Goal: Entertainment & Leisure: Consume media (video, audio)

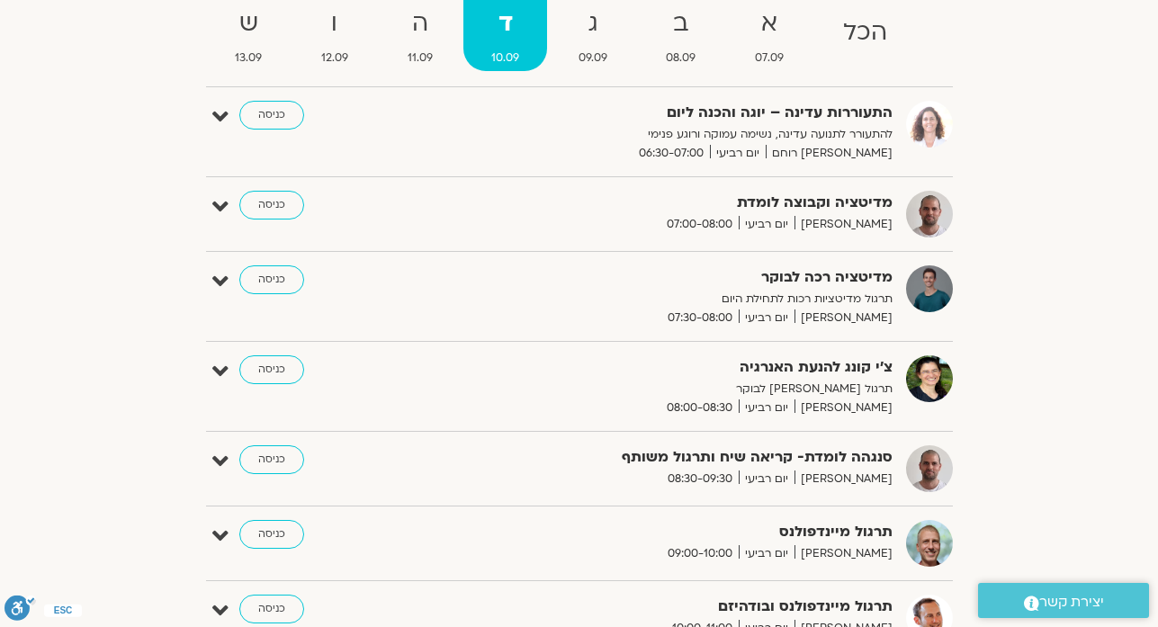
scroll to position [76, 0]
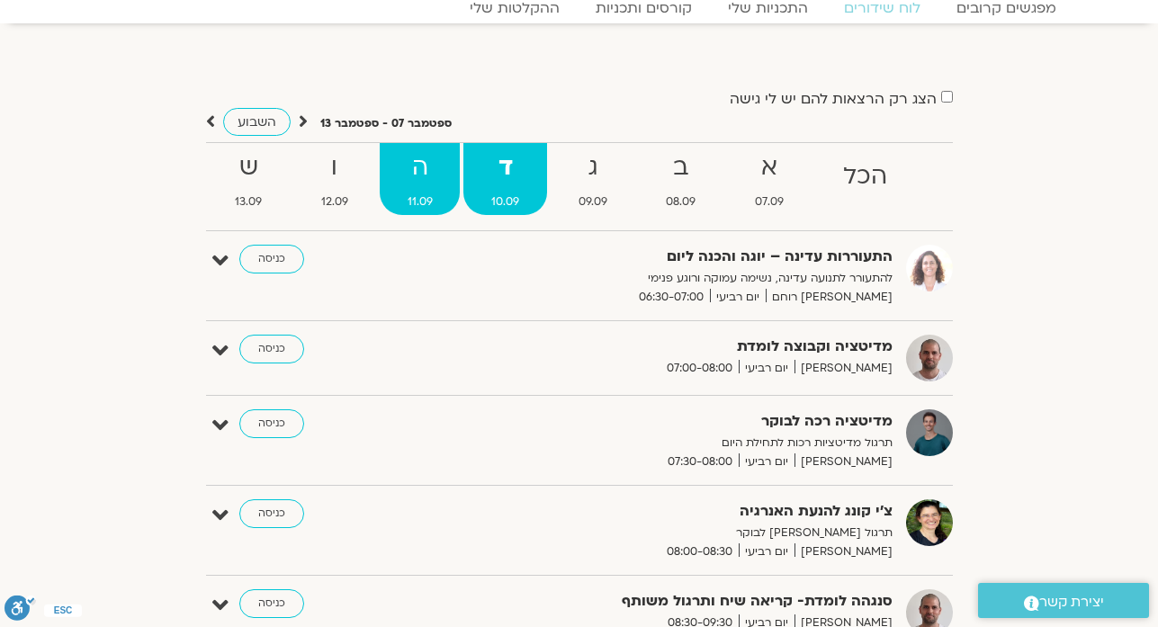
click at [420, 186] on strong "ה" at bounding box center [420, 168] width 81 height 40
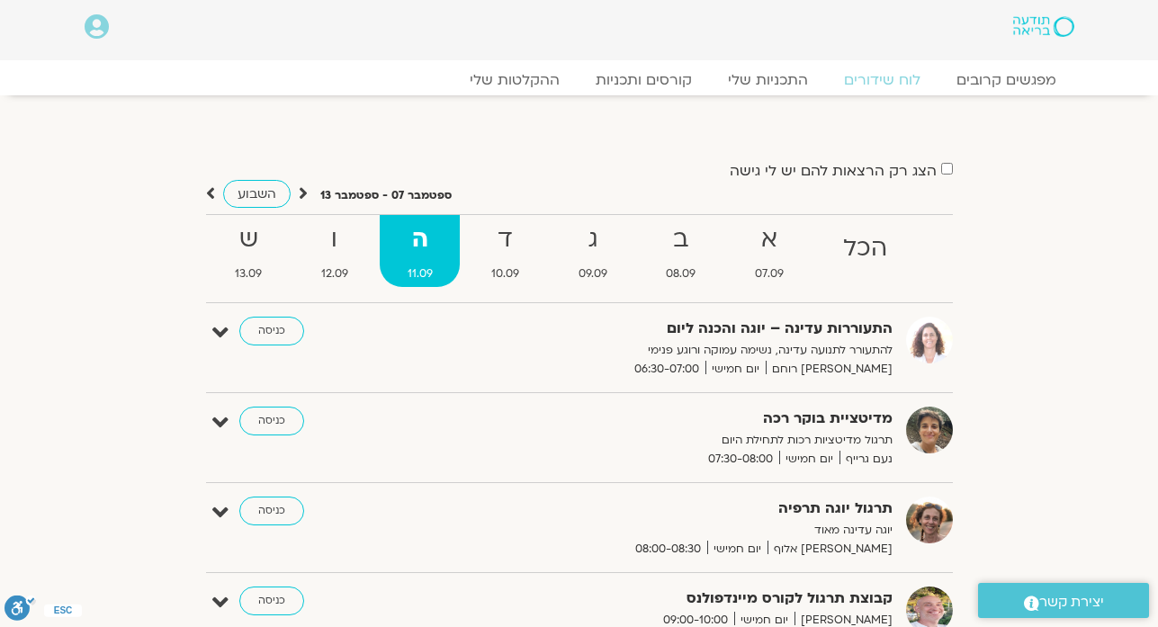
scroll to position [0, 0]
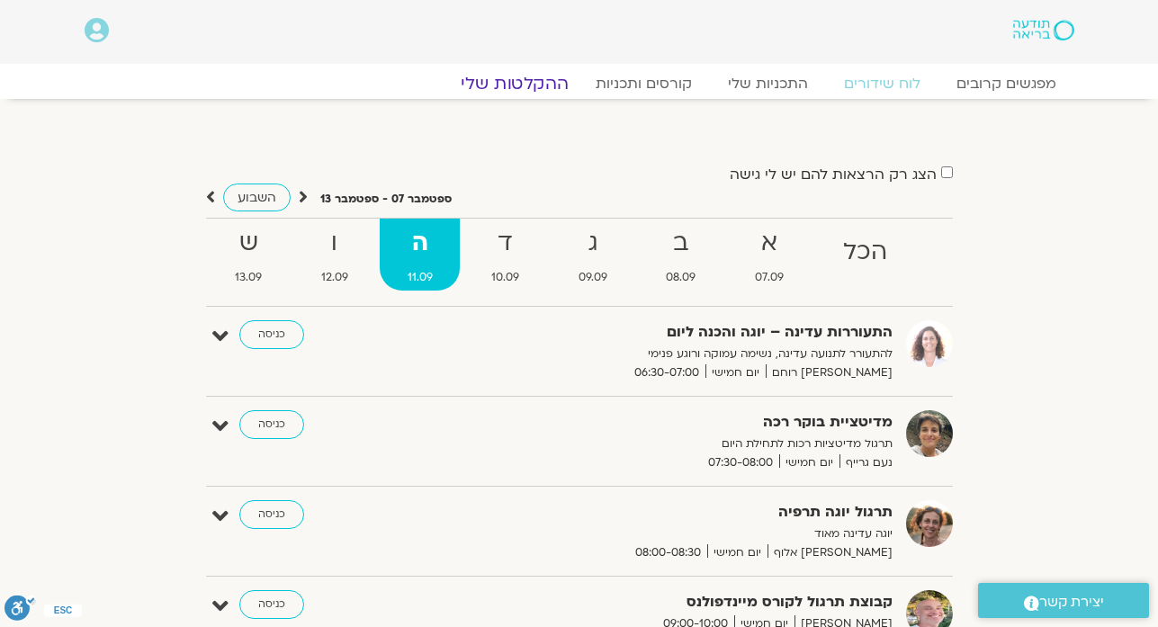
click at [547, 81] on link "ההקלטות שלי" at bounding box center [514, 84] width 151 height 22
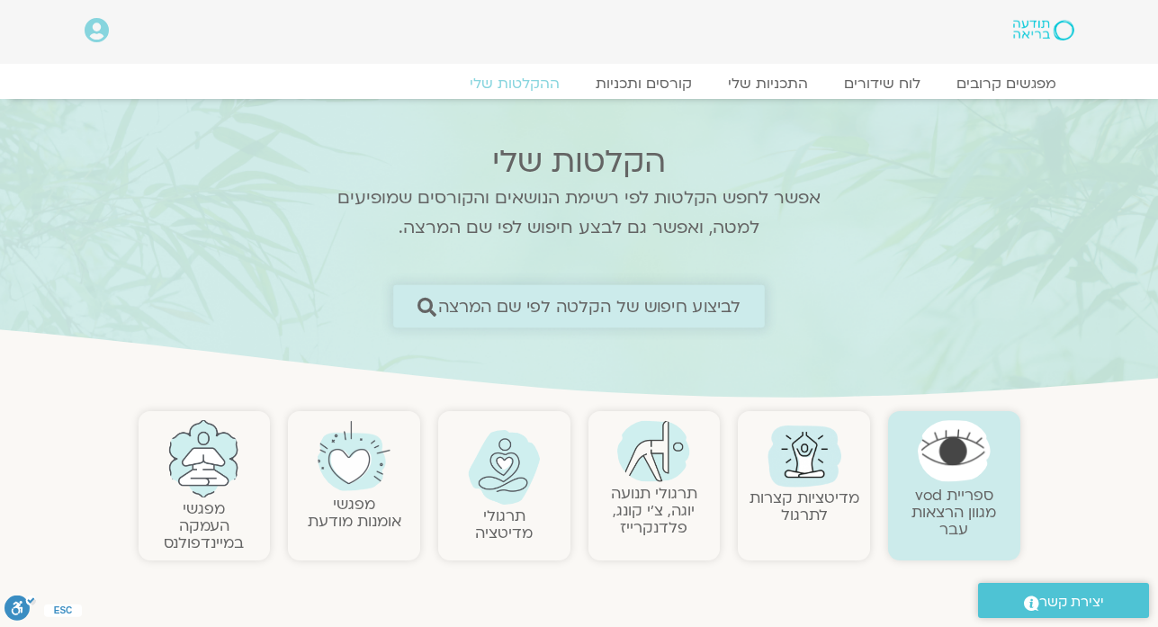
click at [562, 300] on span "לביצוע חיפוש של הקלטה לפי שם המרצה" at bounding box center [589, 306] width 303 height 19
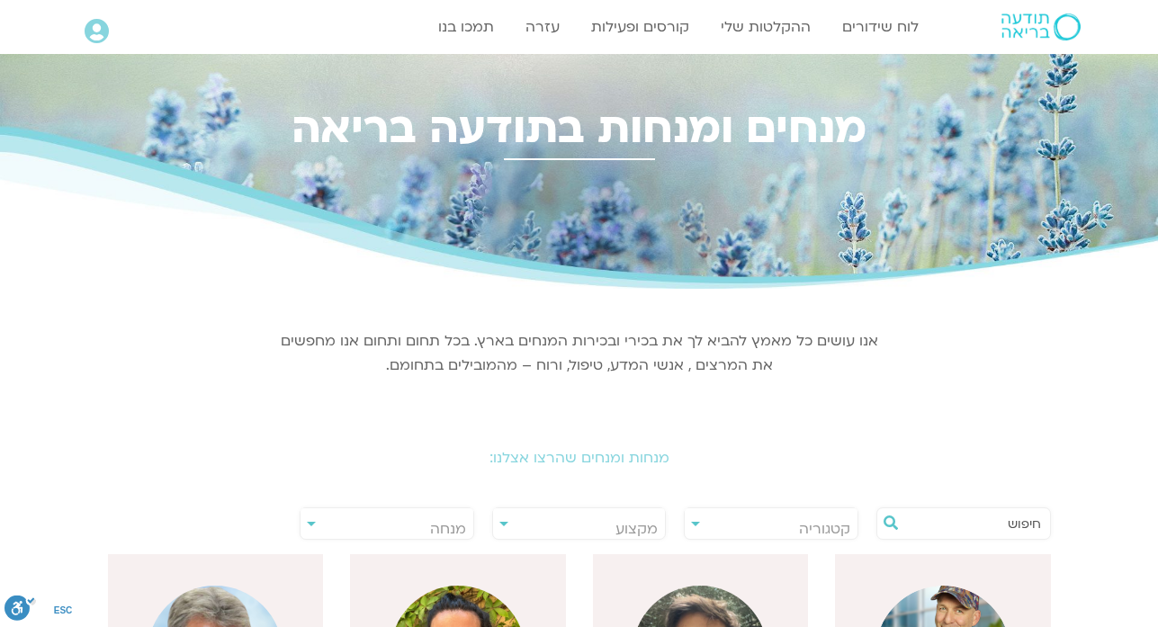
click at [920, 517] on input "text" at bounding box center [972, 523] width 137 height 31
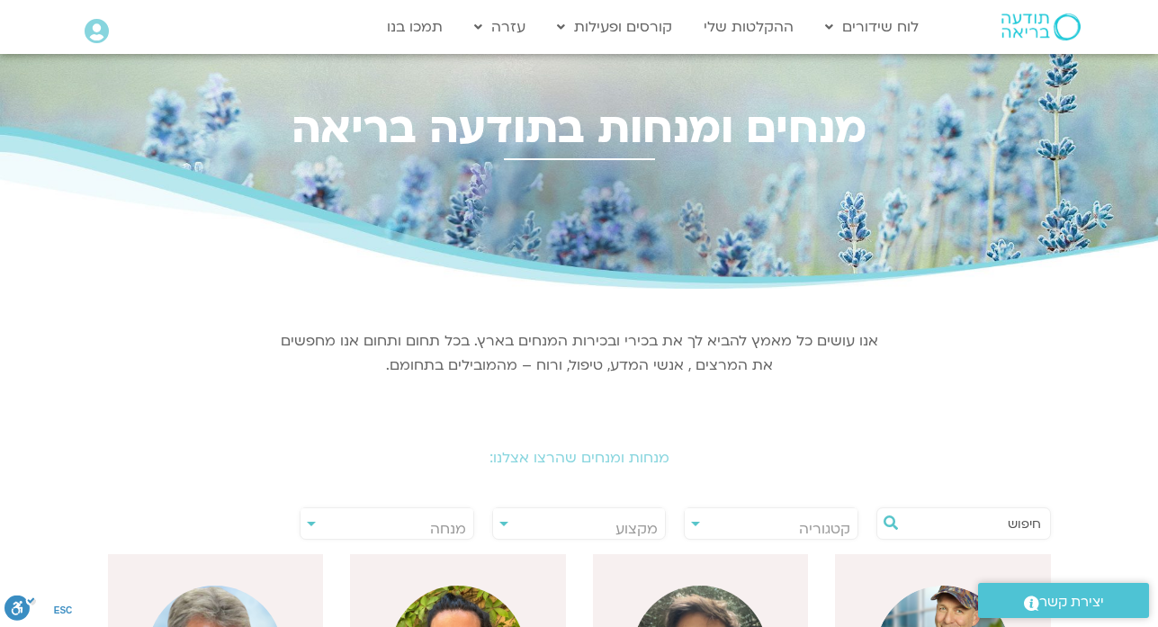
click at [920, 517] on input "text" at bounding box center [972, 523] width 137 height 31
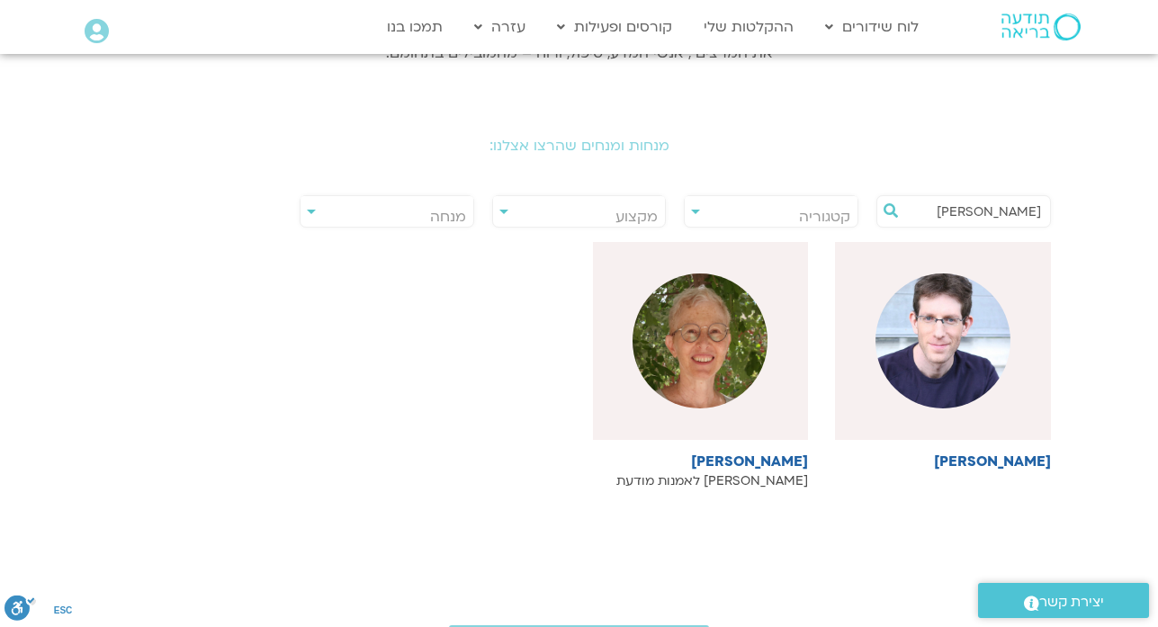
scroll to position [324, 0]
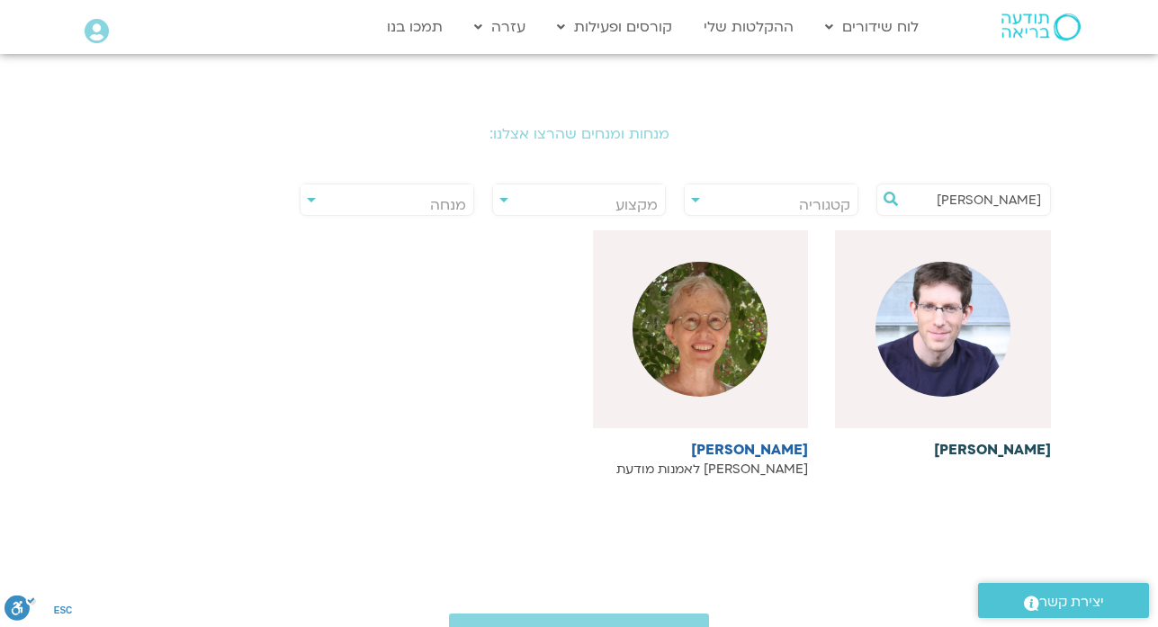
type input "טייכ"
click at [994, 449] on h6 "[PERSON_NAME]" at bounding box center [943, 450] width 216 height 16
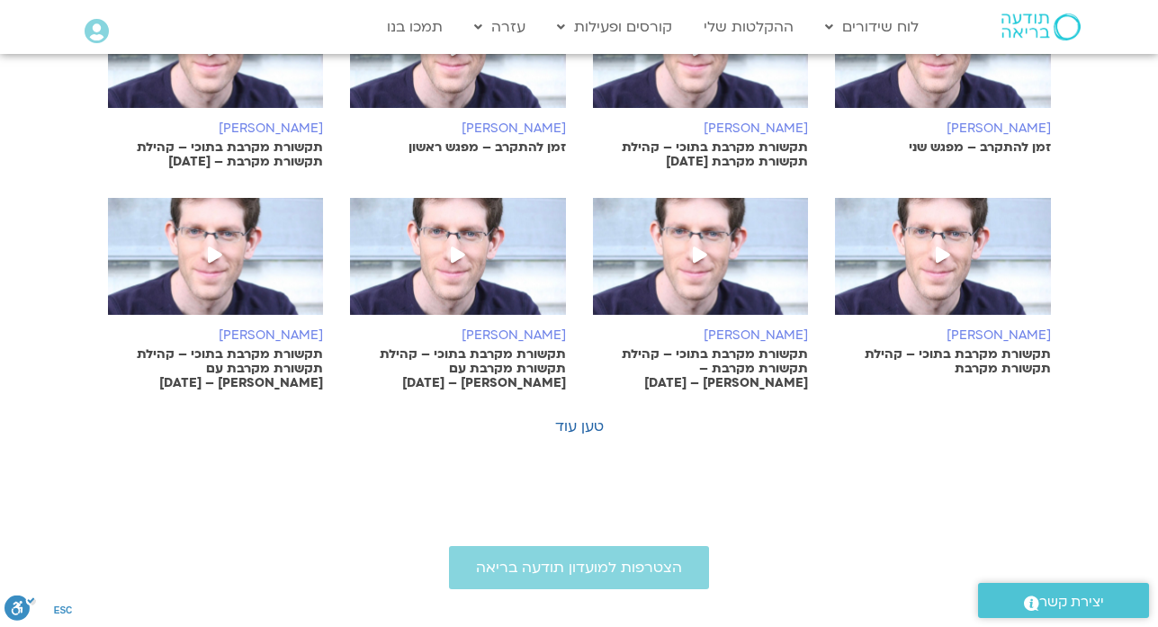
scroll to position [1151, 0]
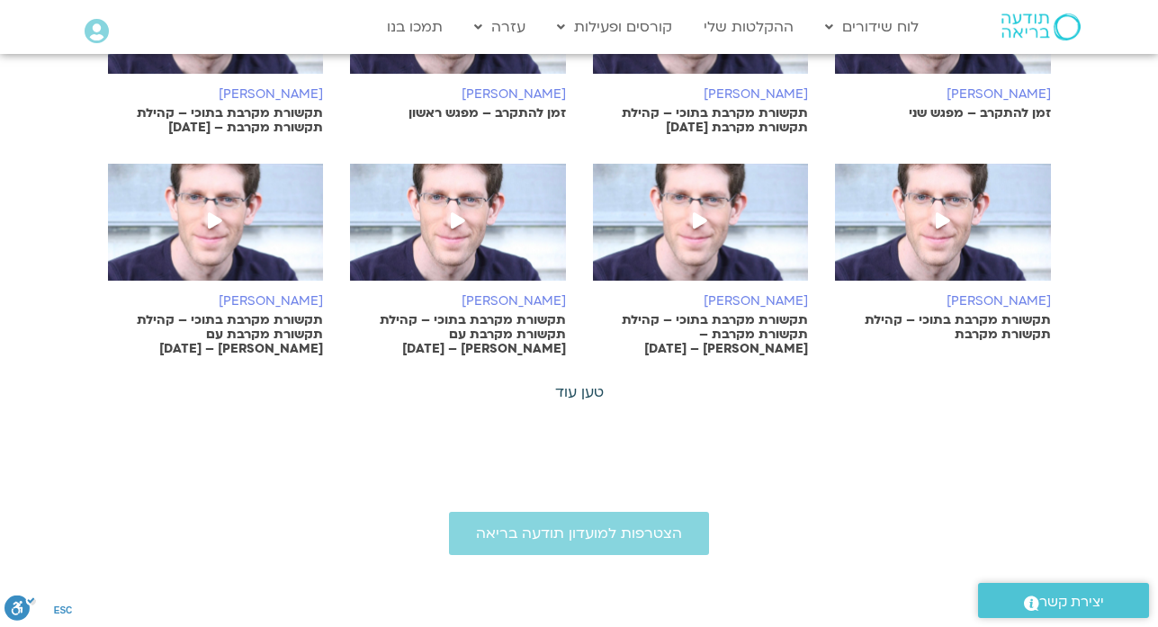
click at [575, 398] on link "טען עוד" at bounding box center [579, 392] width 49 height 20
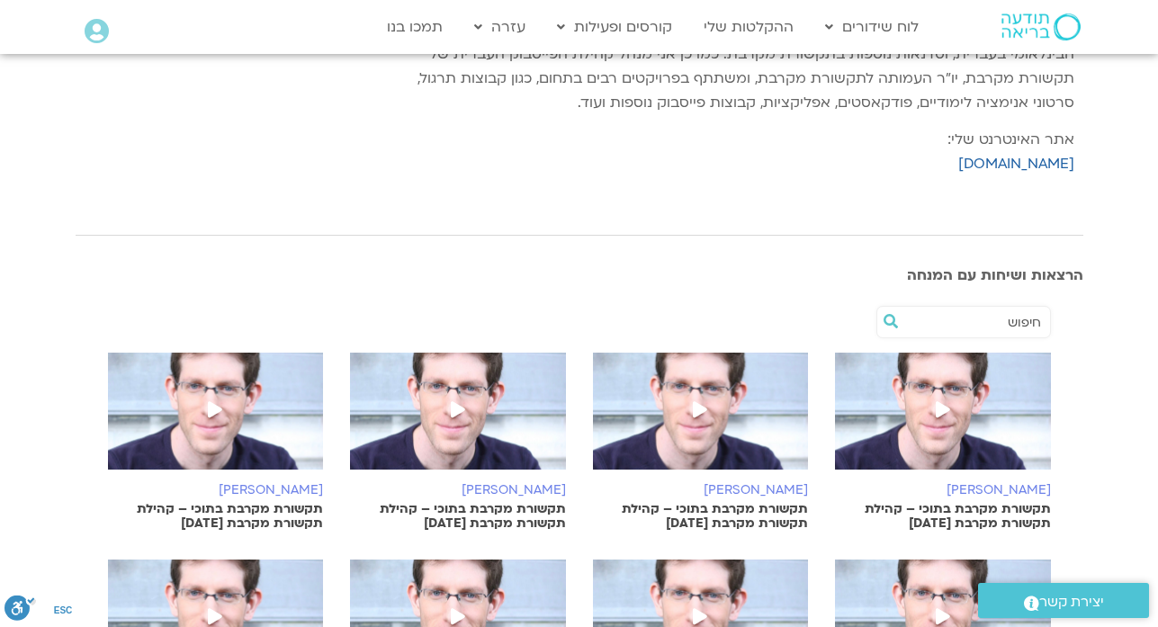
scroll to position [0, 0]
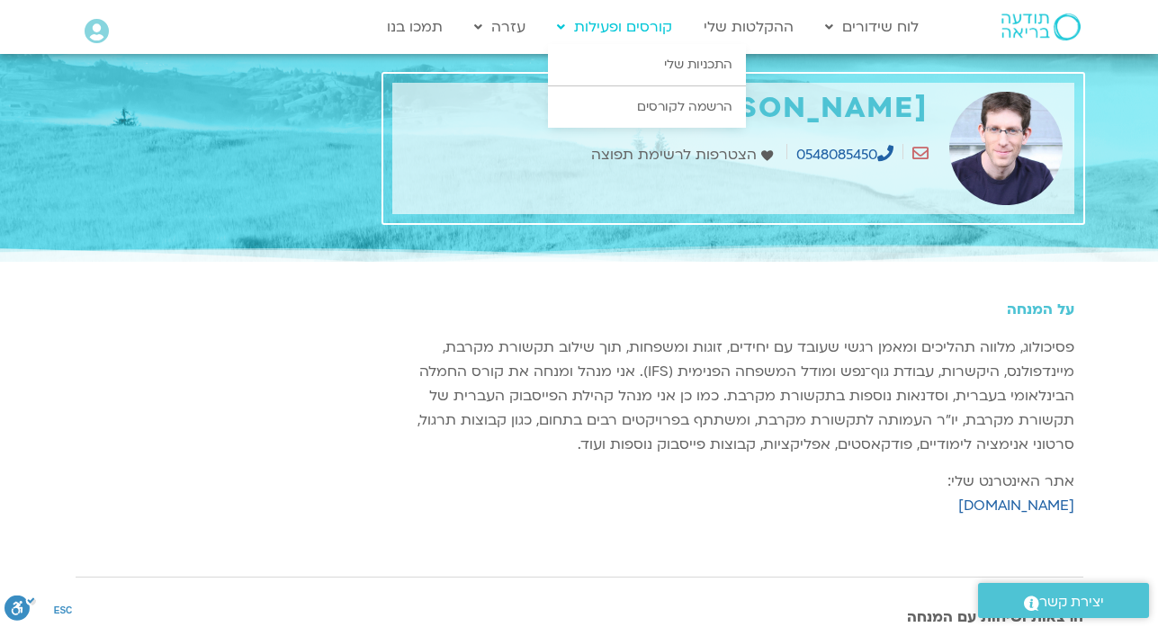
click at [610, 36] on link "קורסים ופעילות" at bounding box center [614, 27] width 133 height 34
click at [647, 64] on link "התכניות שלי" at bounding box center [647, 64] width 198 height 41
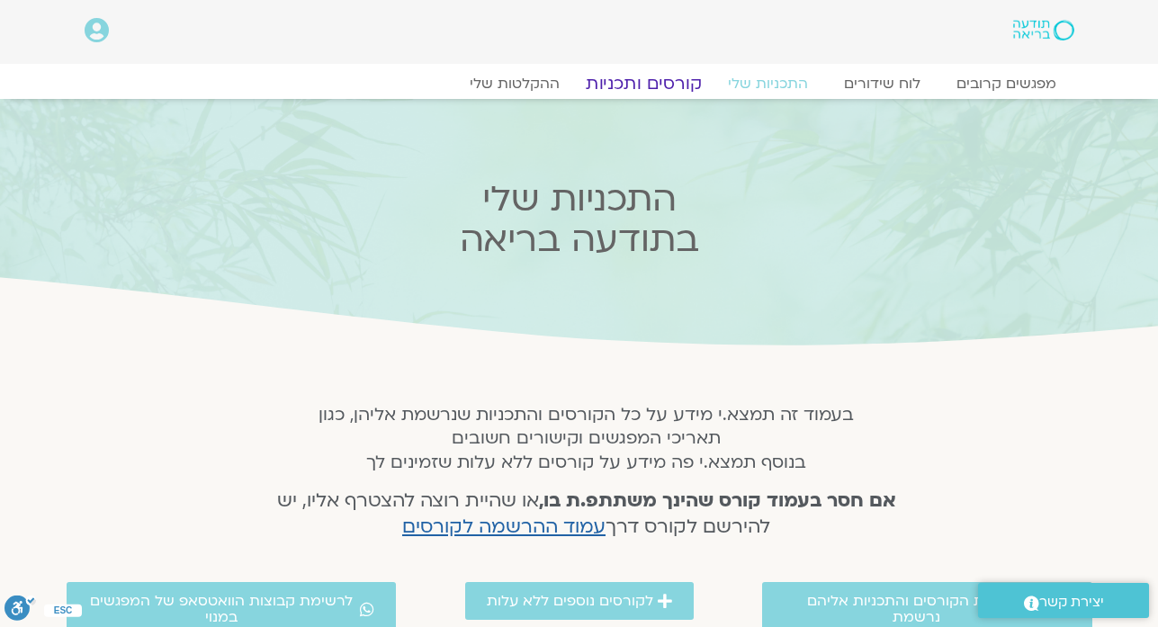
click at [622, 84] on link "קורסים ותכניות" at bounding box center [643, 84] width 158 height 22
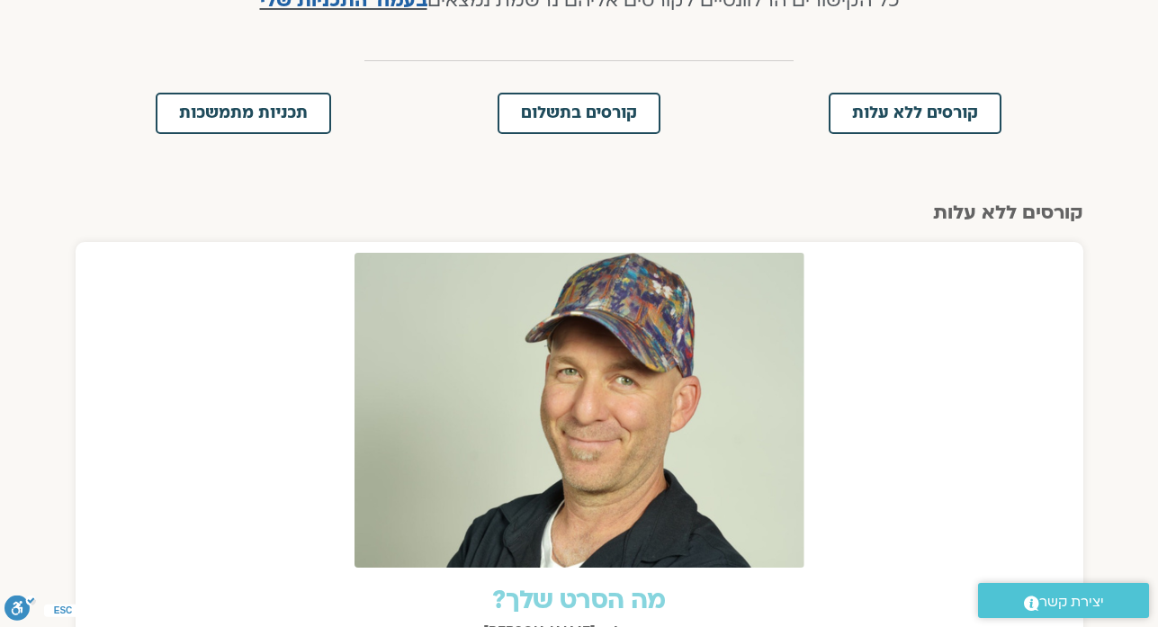
scroll to position [504, 0]
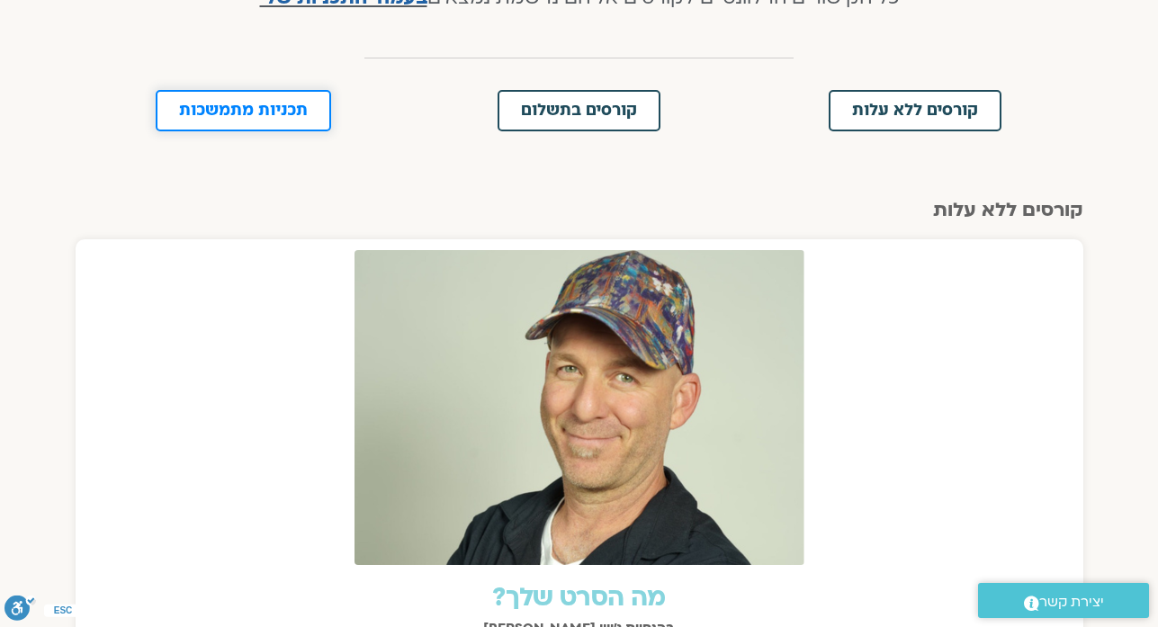
click at [198, 117] on span "תכניות מתמשכות" at bounding box center [243, 111] width 129 height 16
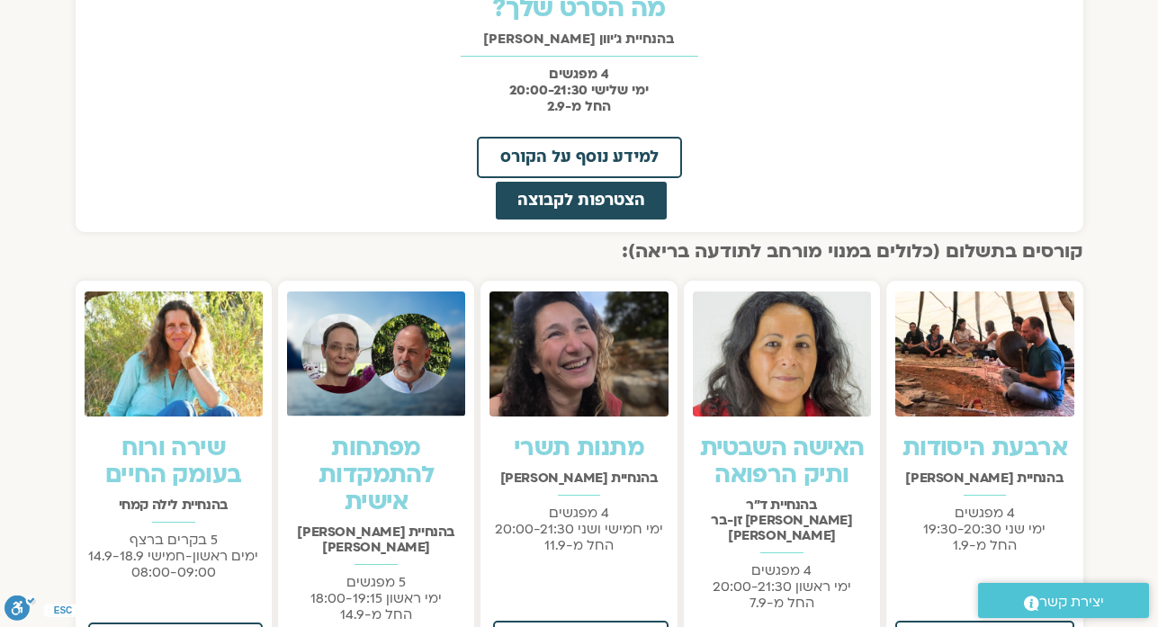
scroll to position [1090, 0]
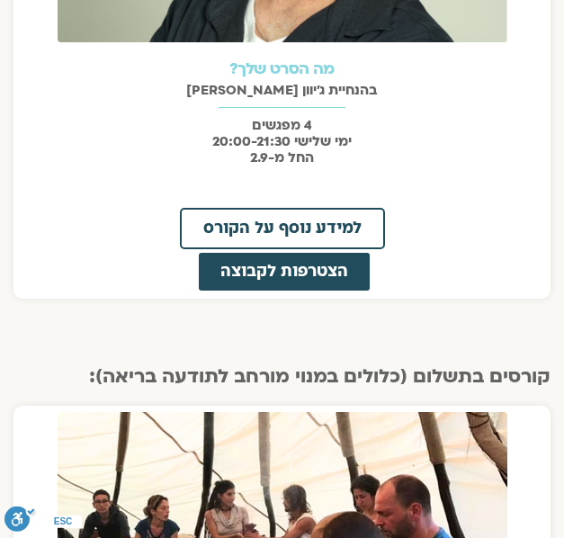
click at [467, 113] on div at bounding box center [282, 107] width 528 height 19
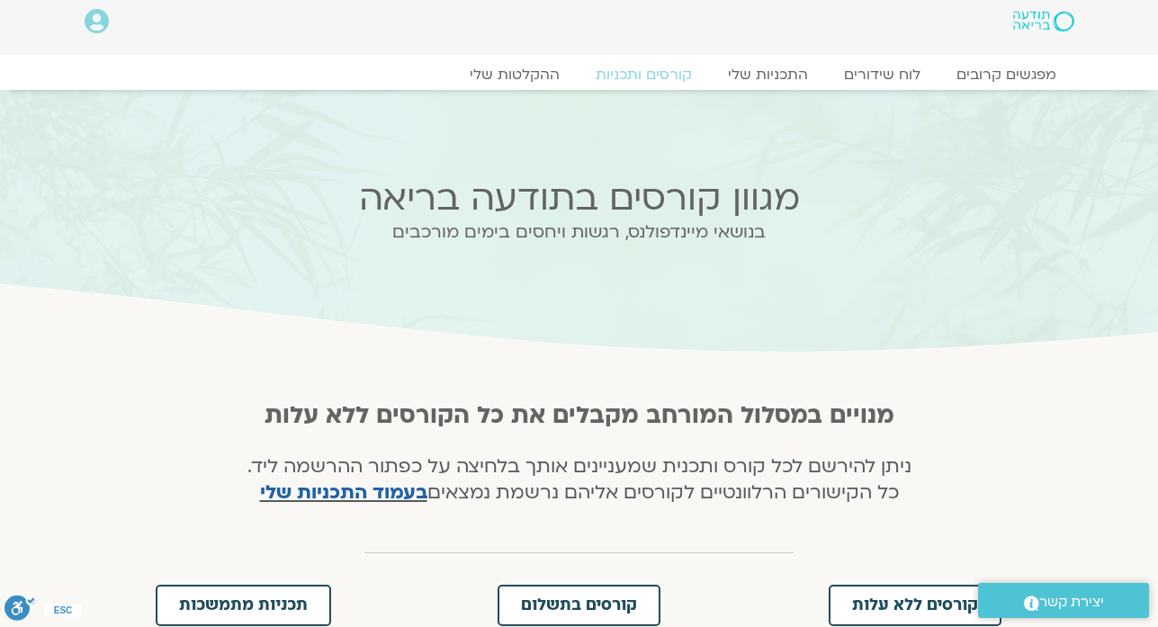
scroll to position [0, 0]
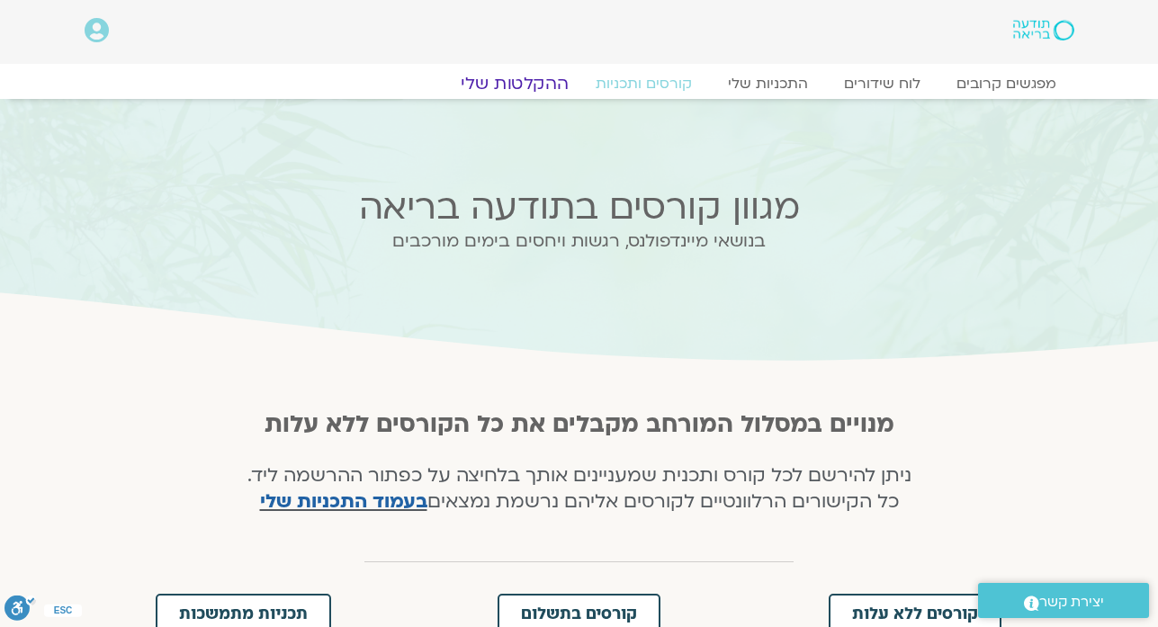
click at [535, 86] on link "ההקלטות שלי" at bounding box center [514, 84] width 151 height 22
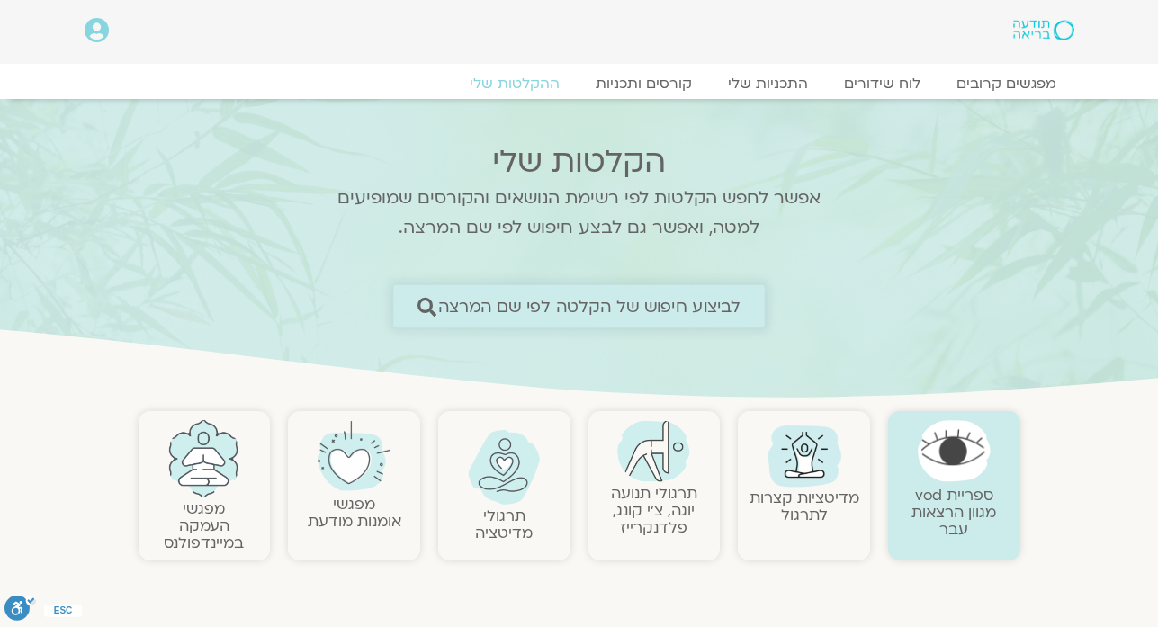
click at [674, 321] on link "לביצוע חיפוש של הקלטה לפי שם המרצה" at bounding box center [579, 306] width 372 height 42
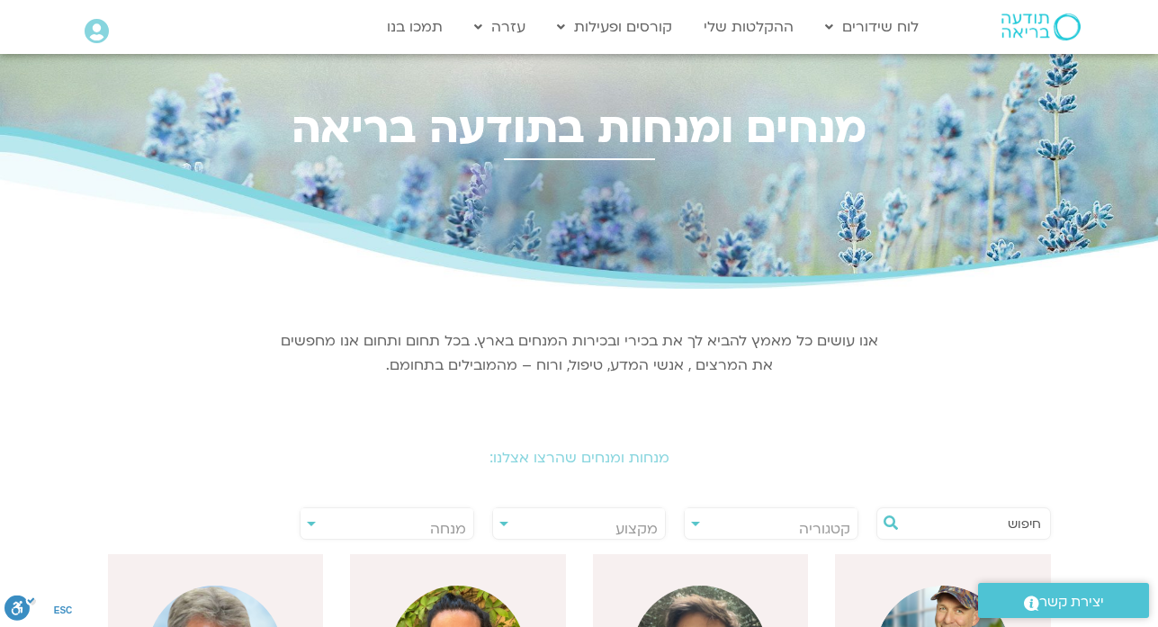
click at [980, 524] on input "text" at bounding box center [972, 523] width 137 height 31
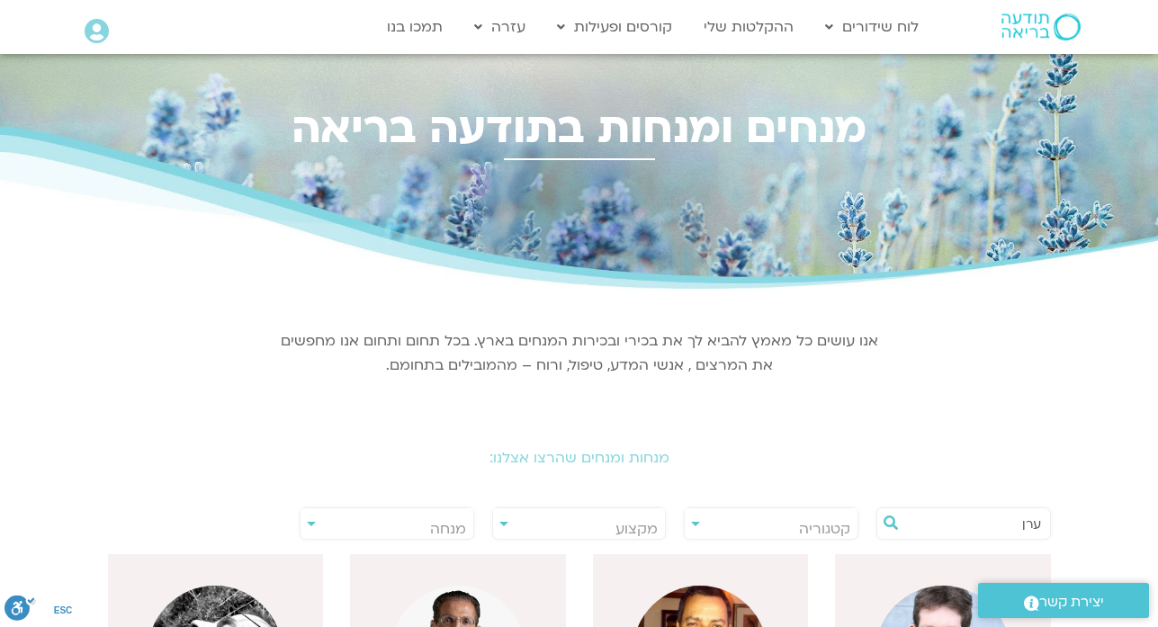
type input "ערן"
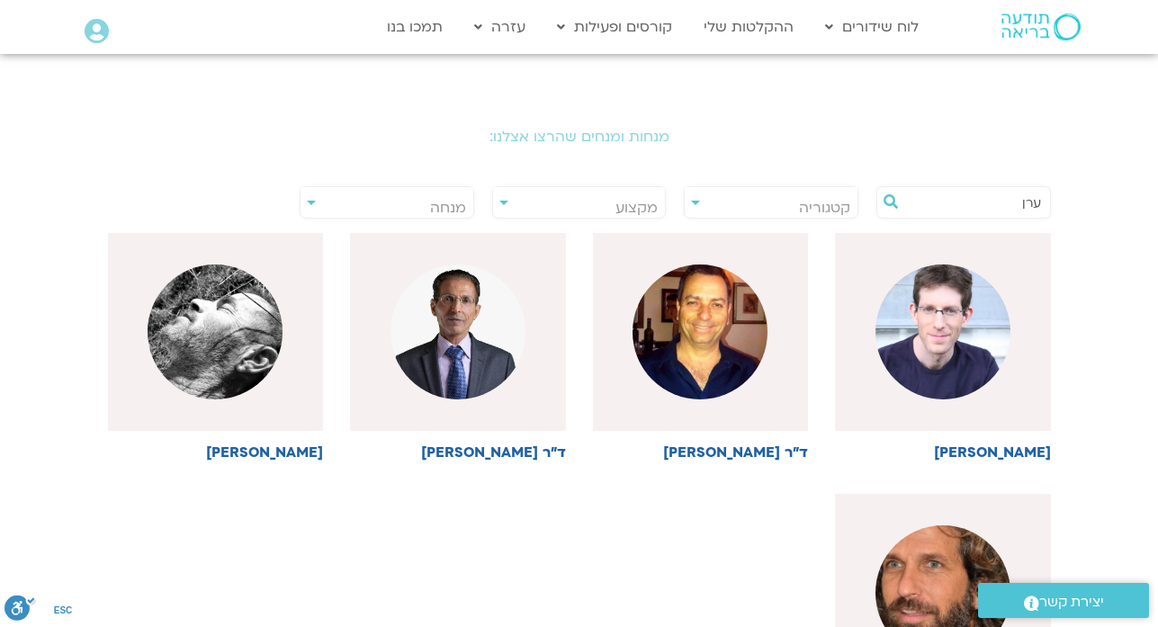
scroll to position [324, 0]
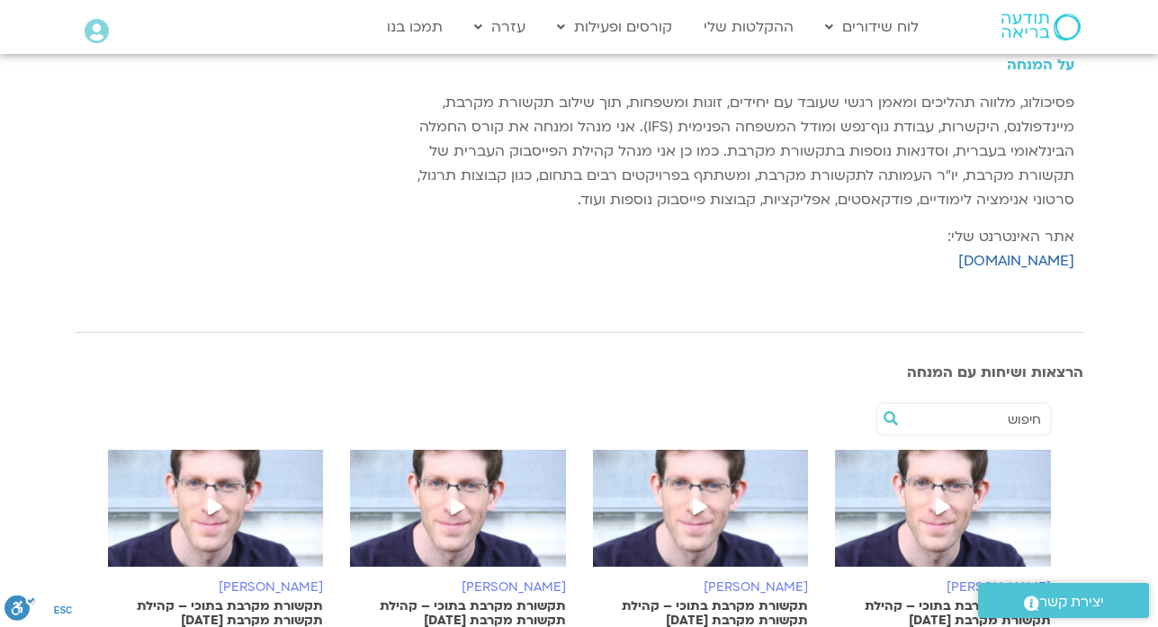
scroll to position [252, 0]
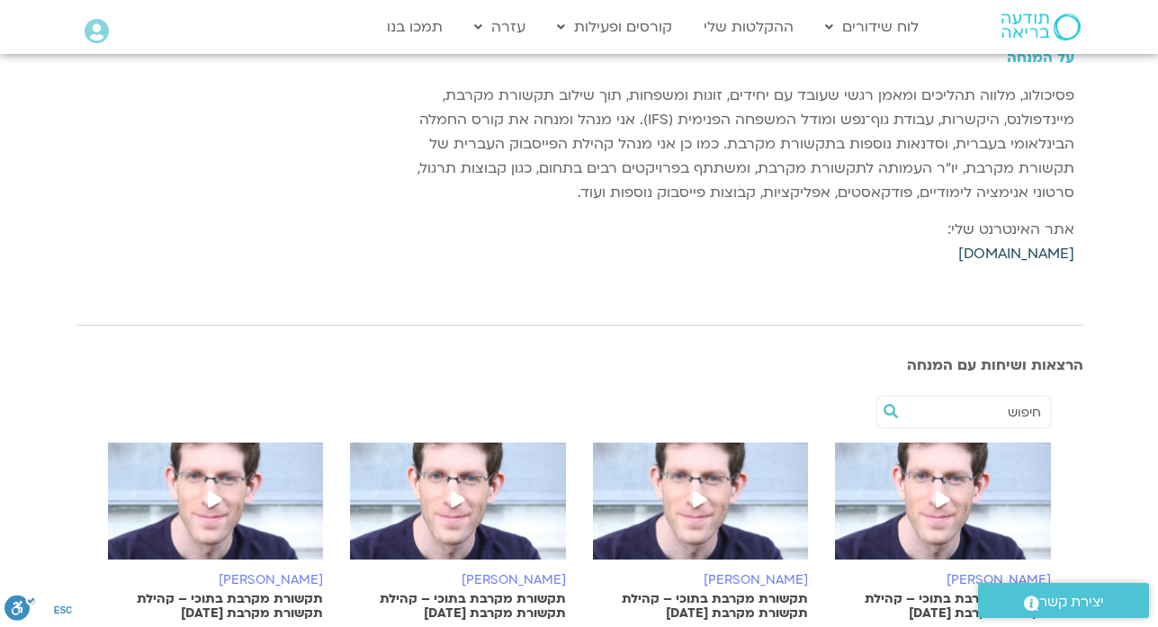
click at [1031, 247] on link "eranteicher.info" at bounding box center [1016, 254] width 116 height 20
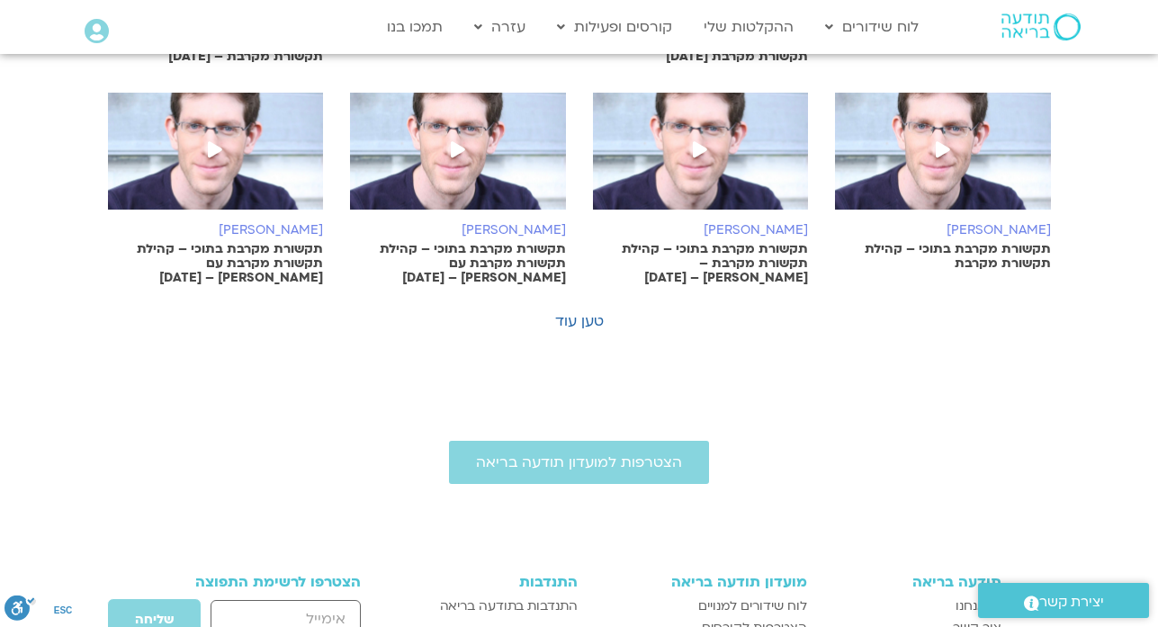
scroll to position [1223, 0]
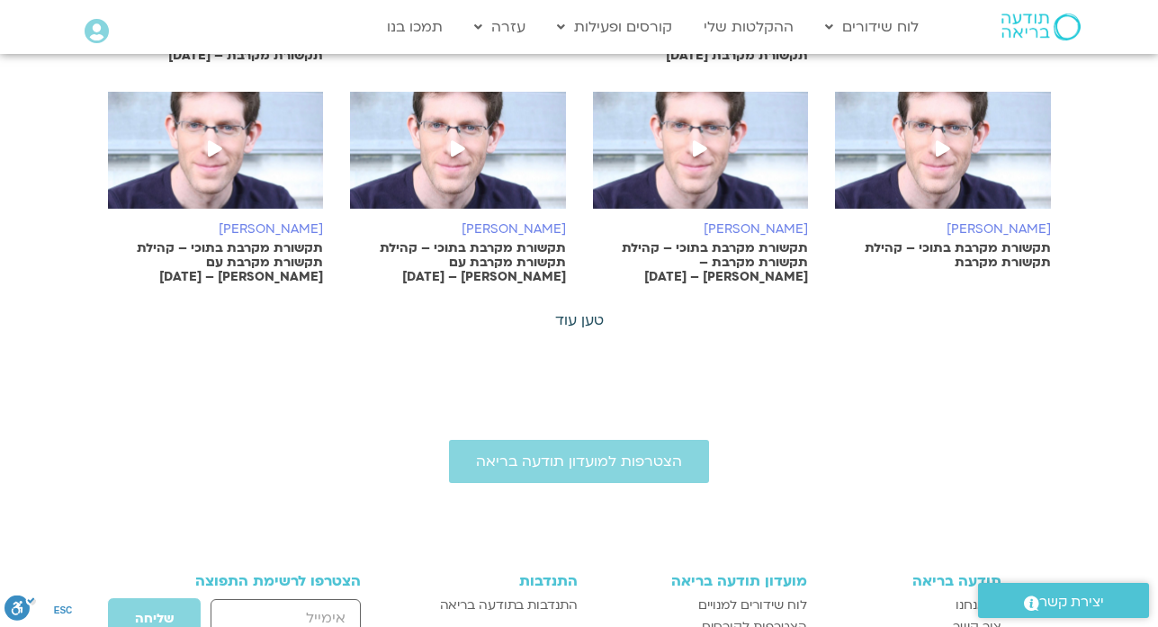
click at [578, 327] on link "טען עוד" at bounding box center [579, 320] width 49 height 20
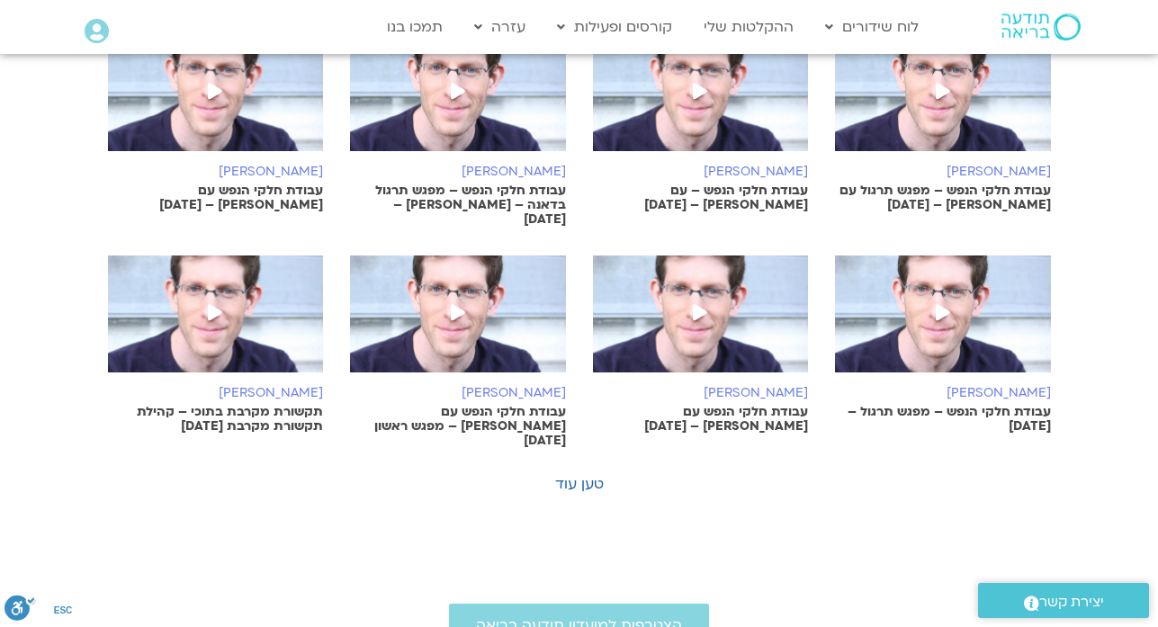
scroll to position [1907, 0]
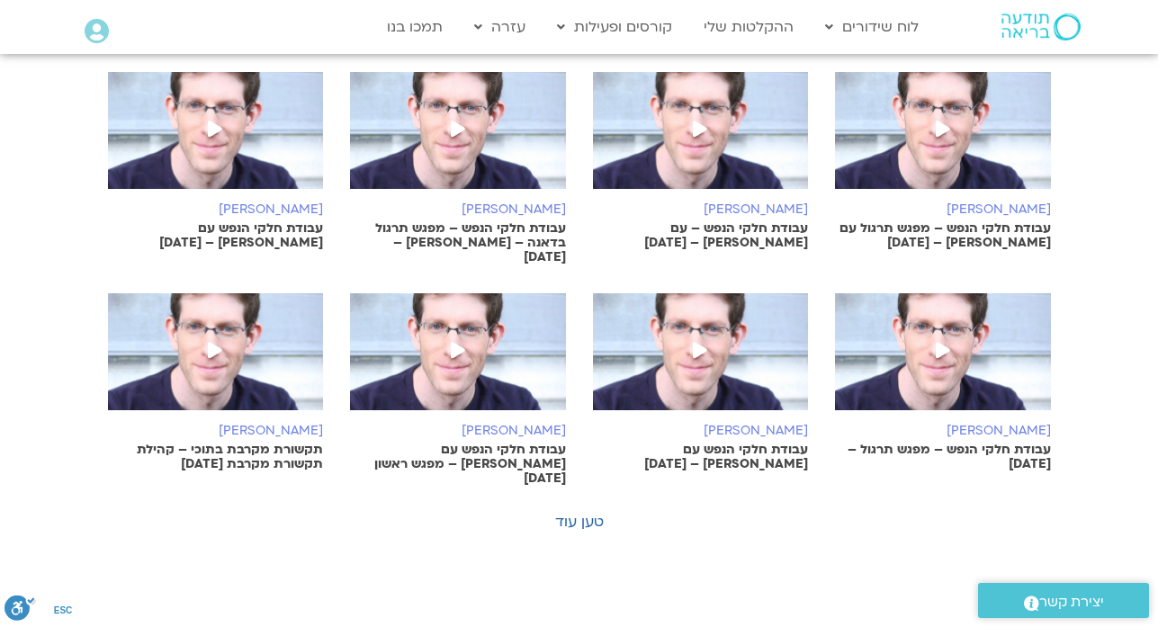
click at [957, 366] on img at bounding box center [943, 360] width 216 height 135
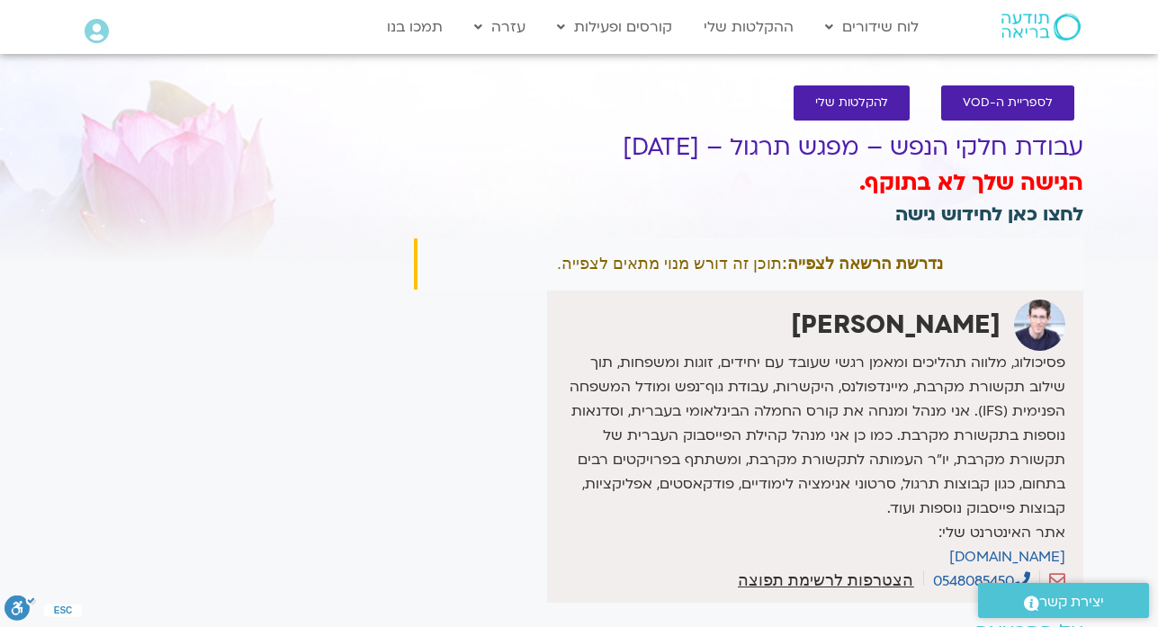
click at [981, 219] on link "לחצו כאן לחידוש גישה" at bounding box center [989, 214] width 188 height 26
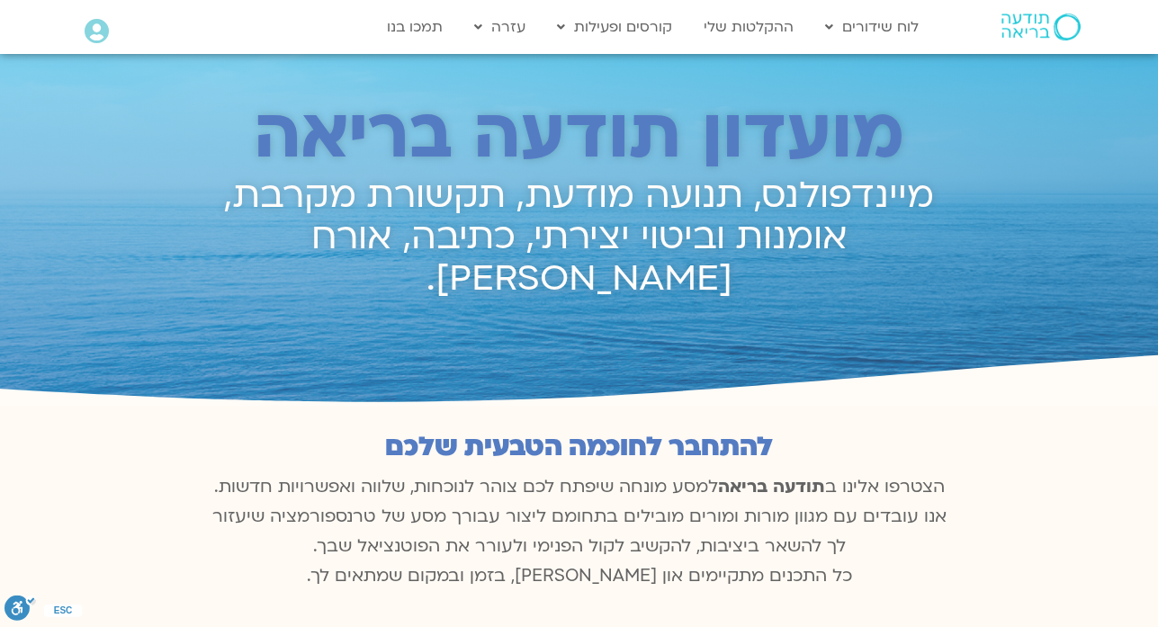
scroll to position [868, 0]
click at [105, 31] on icon at bounding box center [97, 31] width 24 height 25
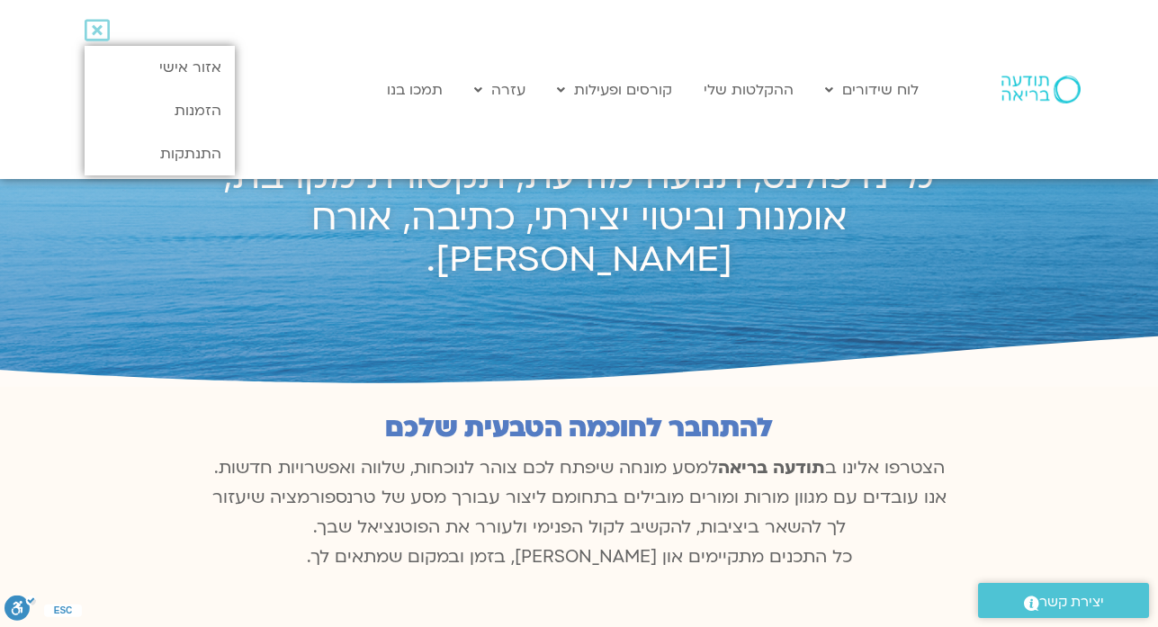
scroll to position [0, 0]
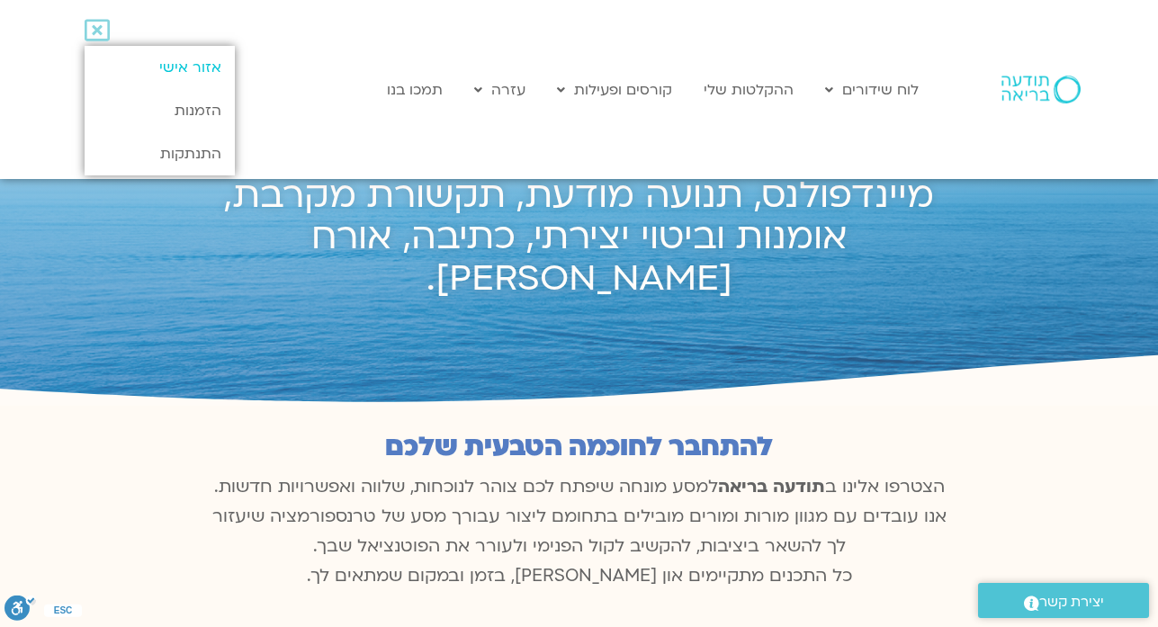
click at [185, 63] on link "אזור אישי" at bounding box center [160, 67] width 150 height 43
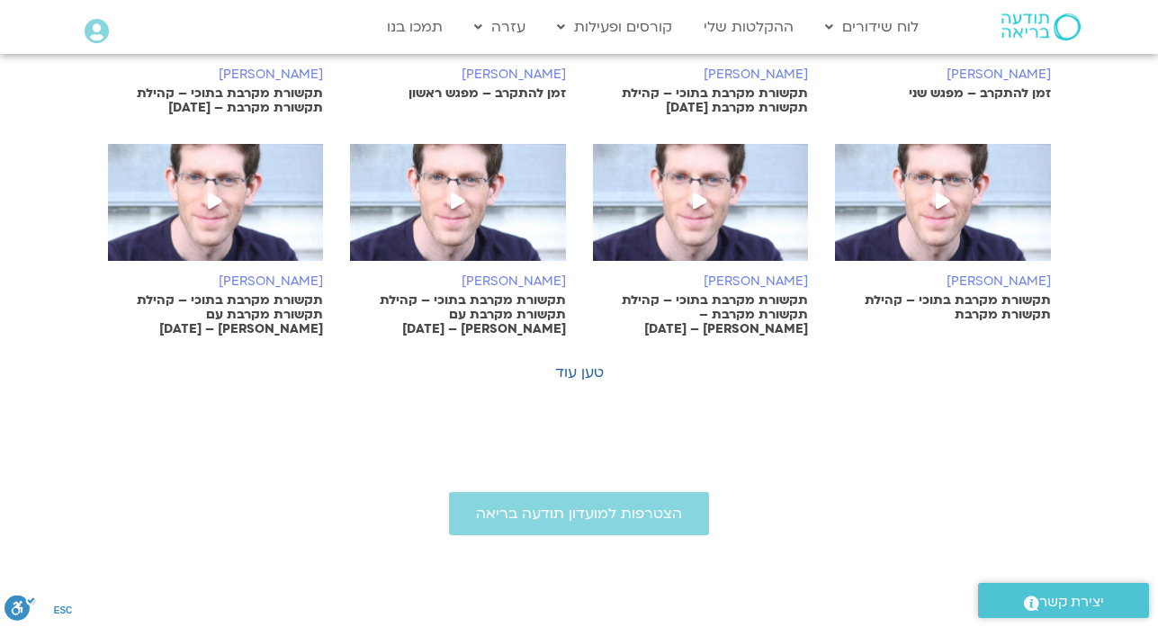
scroll to position [1195, 0]
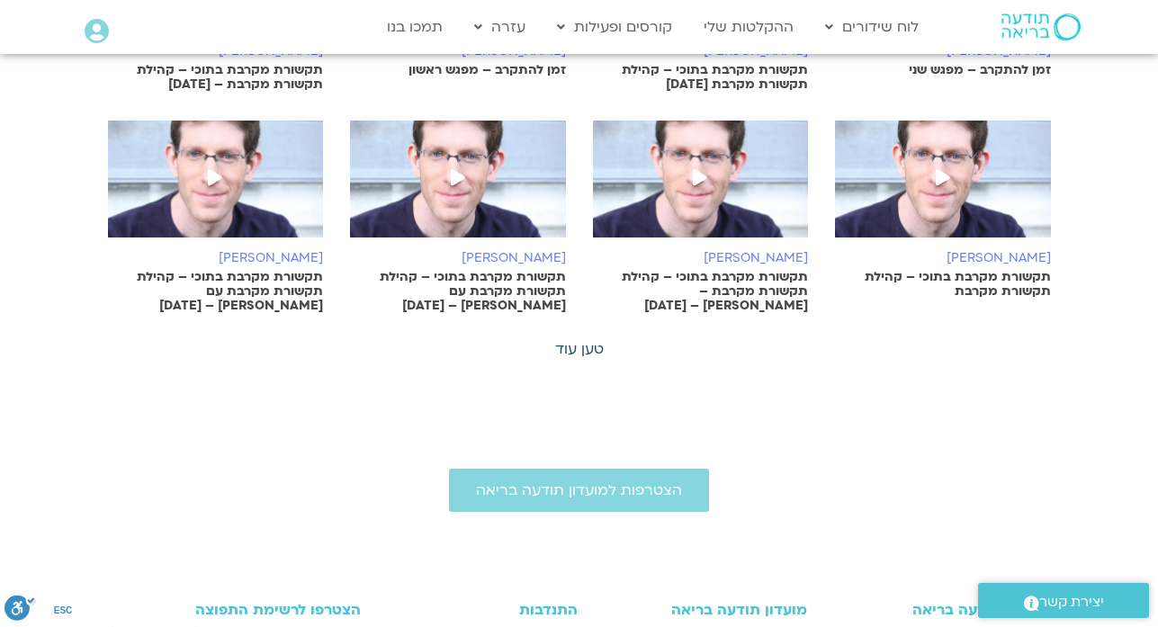
click at [577, 351] on link "טען עוד" at bounding box center [579, 349] width 49 height 20
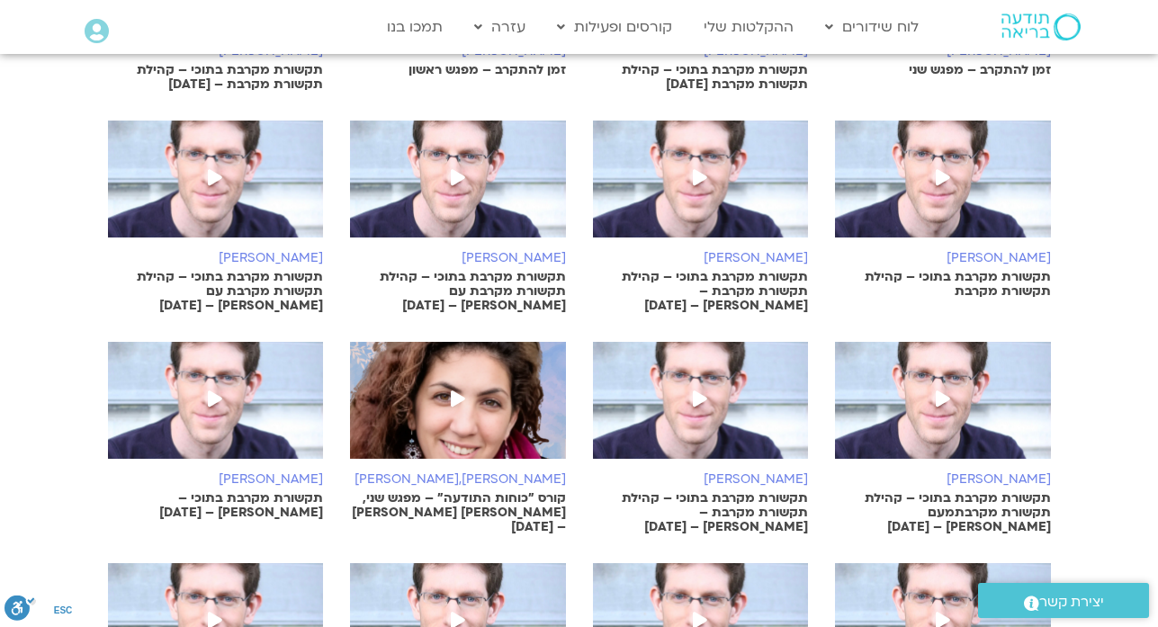
click at [577, 351] on div "[PERSON_NAME],[PERSON_NAME] קורס "כוחות התודעה" – מפגש שני, אלה [PERSON_NAME] […" at bounding box center [457, 438] width 243 height 194
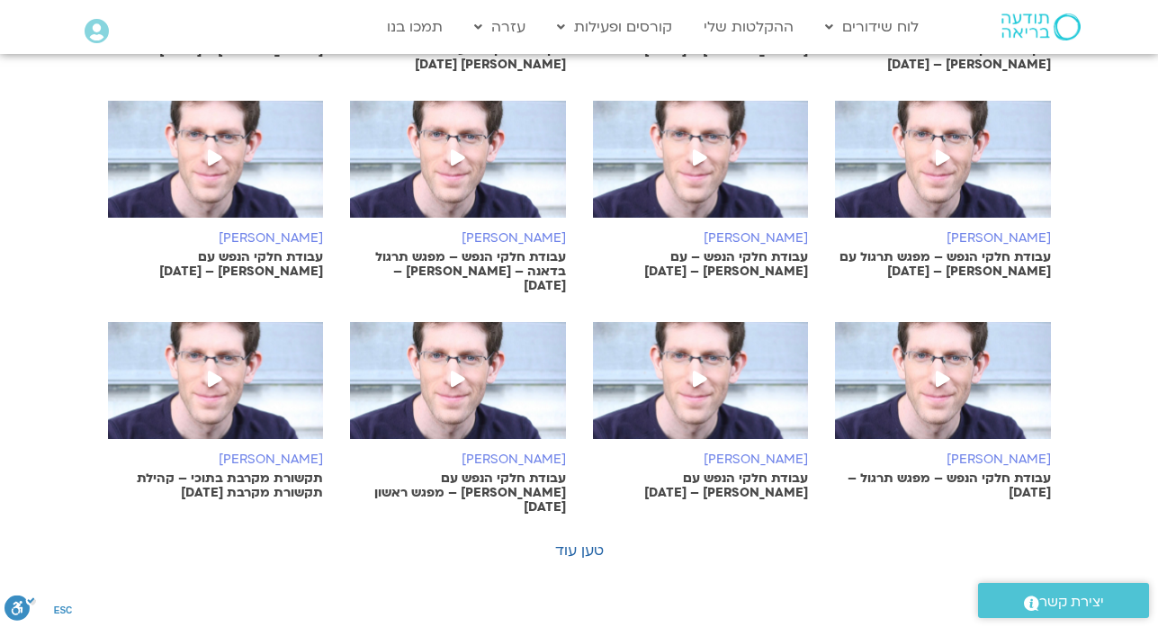
scroll to position [1842, 0]
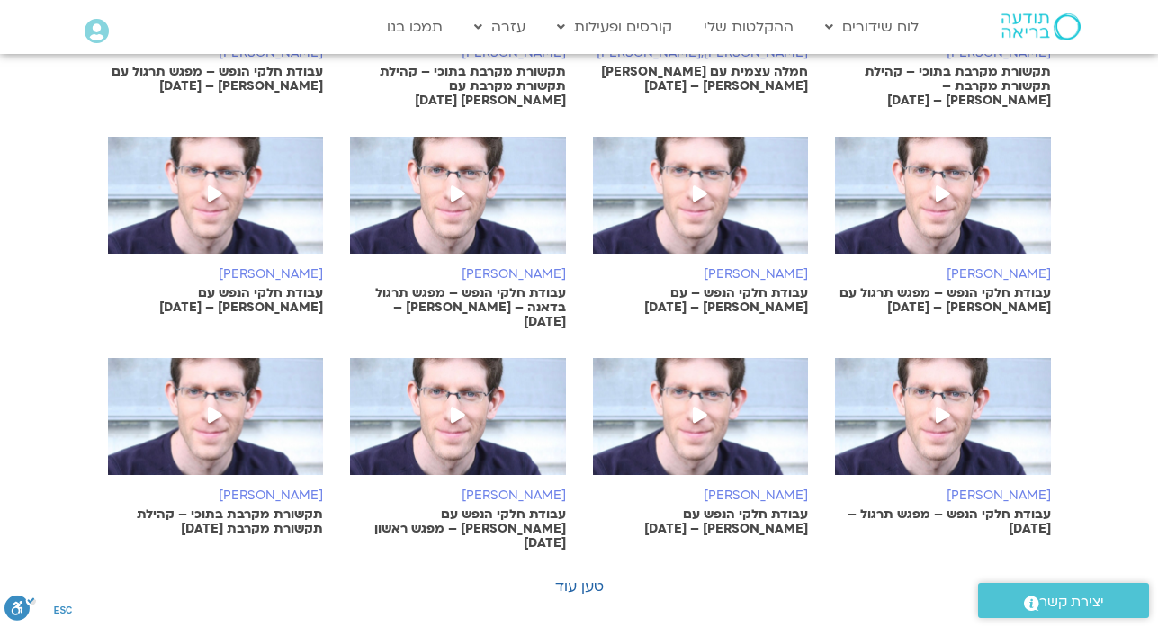
click at [274, 286] on p "עבודת חלקי הנפש עם [PERSON_NAME] – [DATE]" at bounding box center [216, 300] width 216 height 29
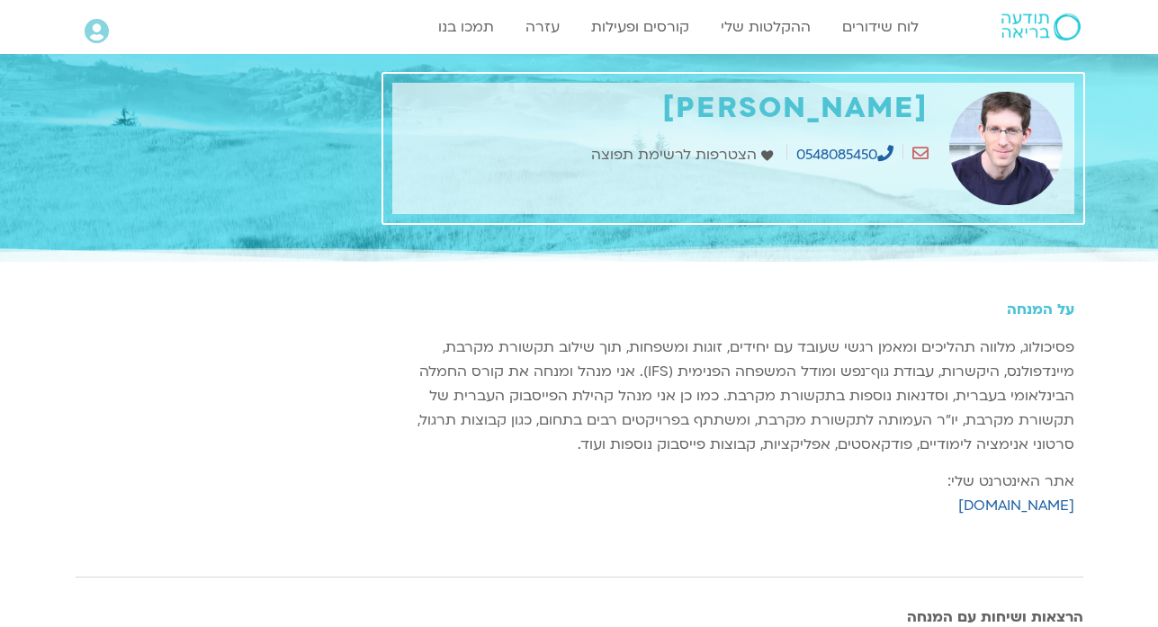
scroll to position [1554, 0]
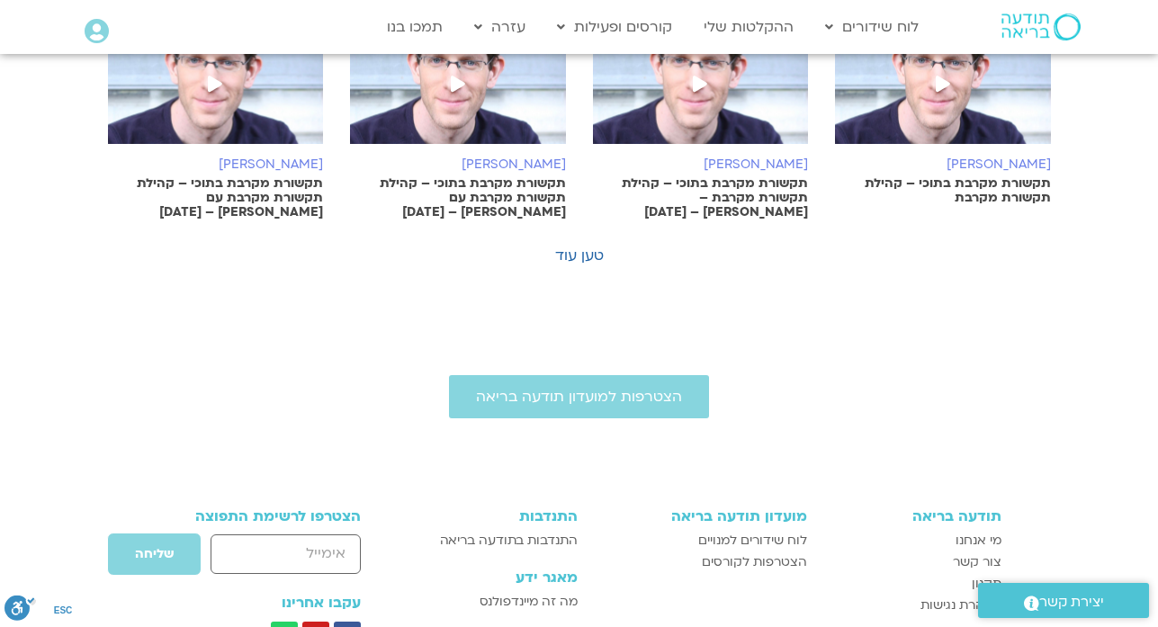
scroll to position [1195, 0]
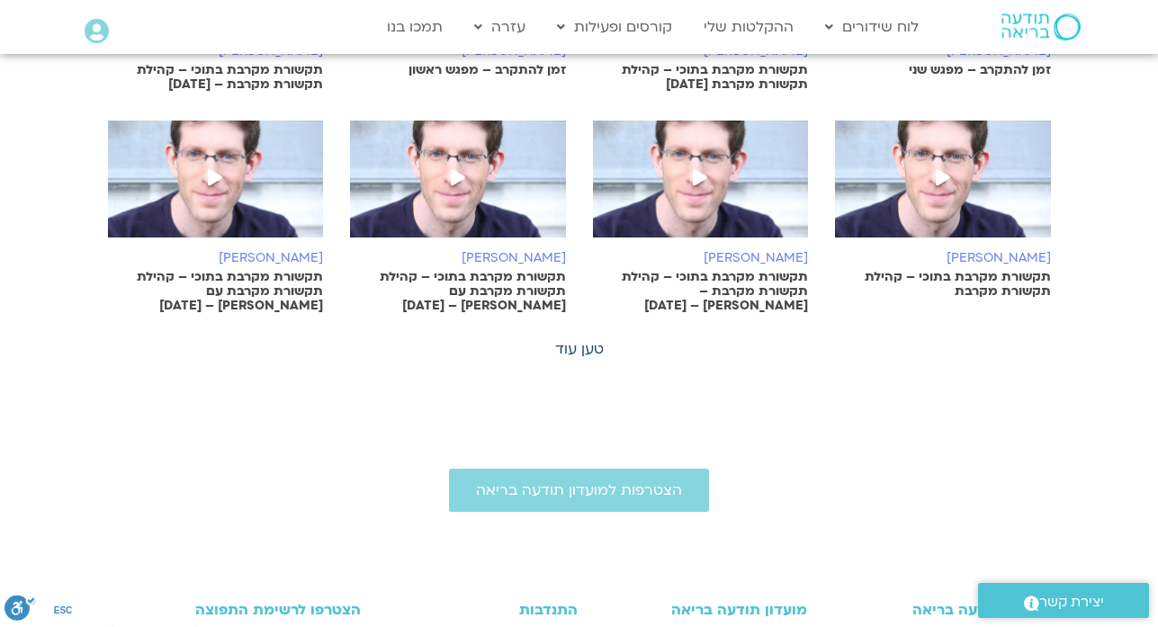
click link "טען עוד"
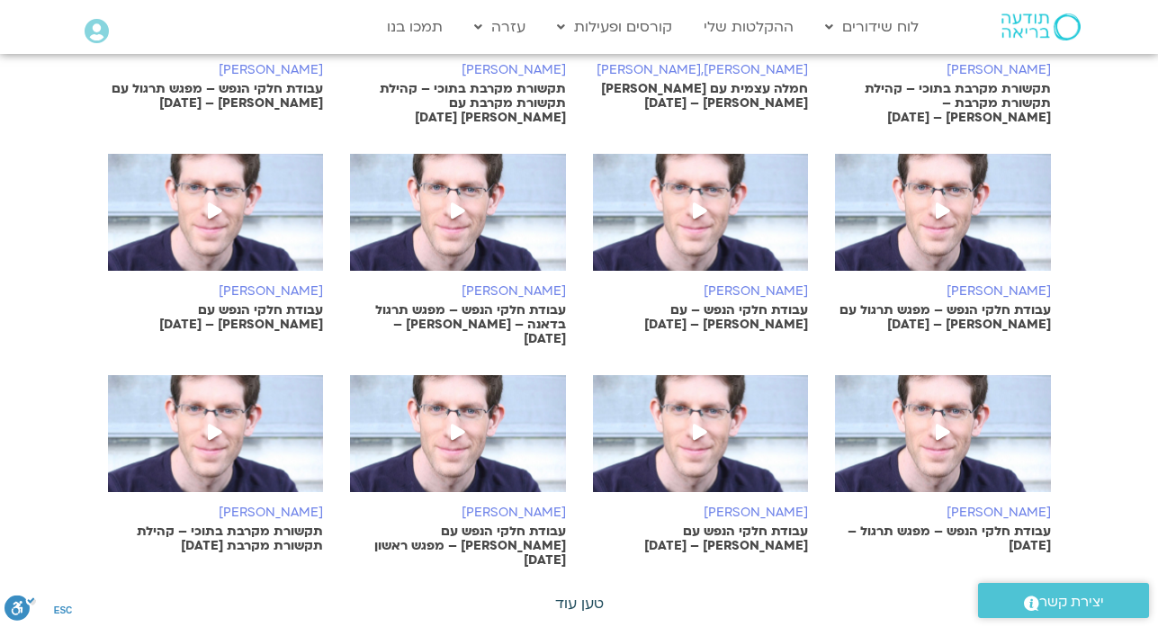
scroll to position [1878, 0]
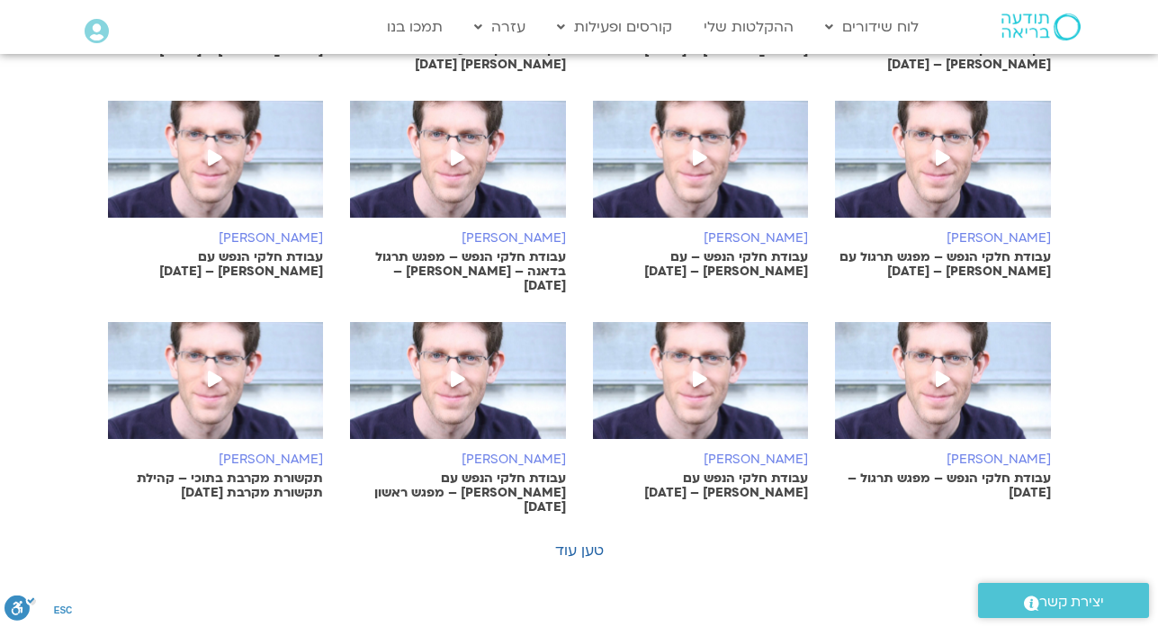
click img
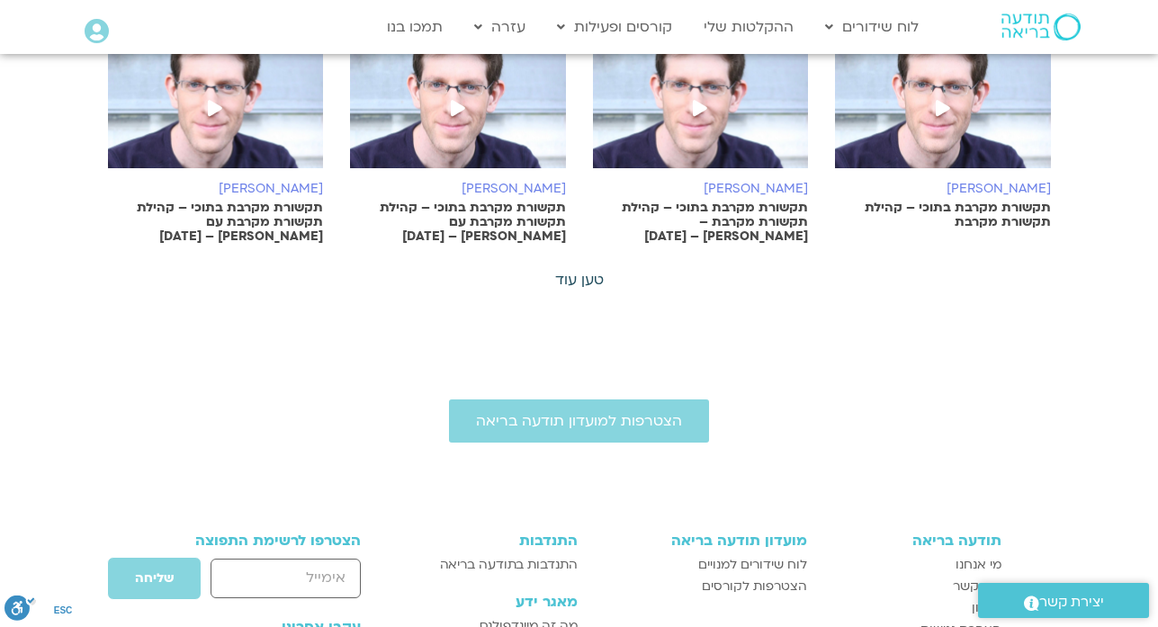
click at [575, 282] on link "טען עוד" at bounding box center [579, 280] width 49 height 20
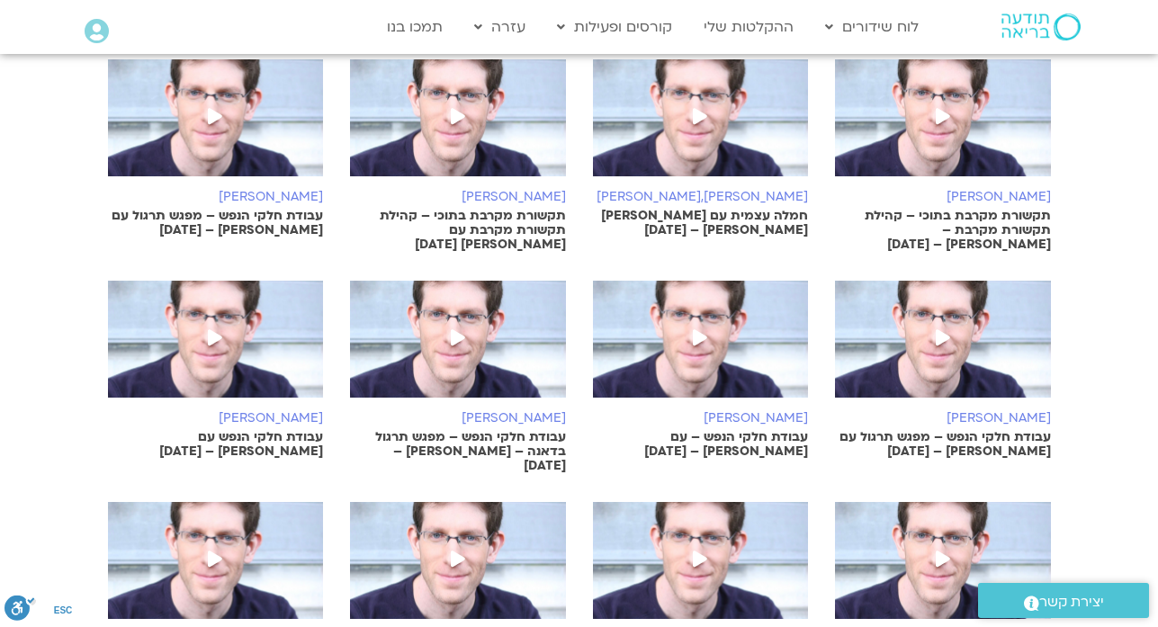
scroll to position [1732, 0]
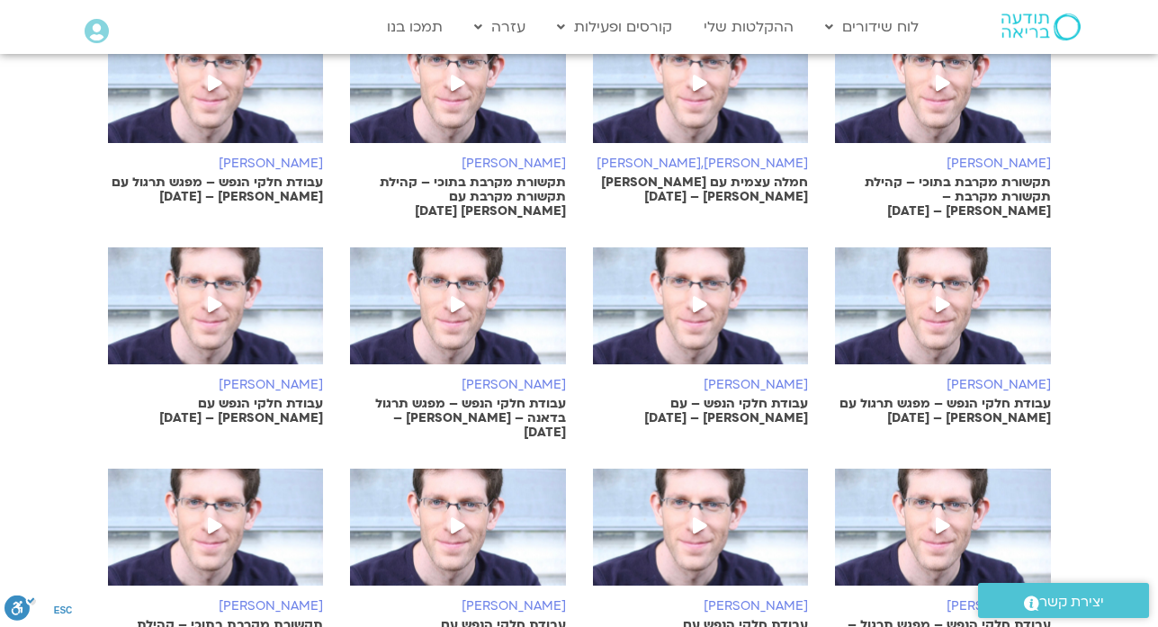
click at [937, 318] on span at bounding box center [943, 306] width 32 height 32
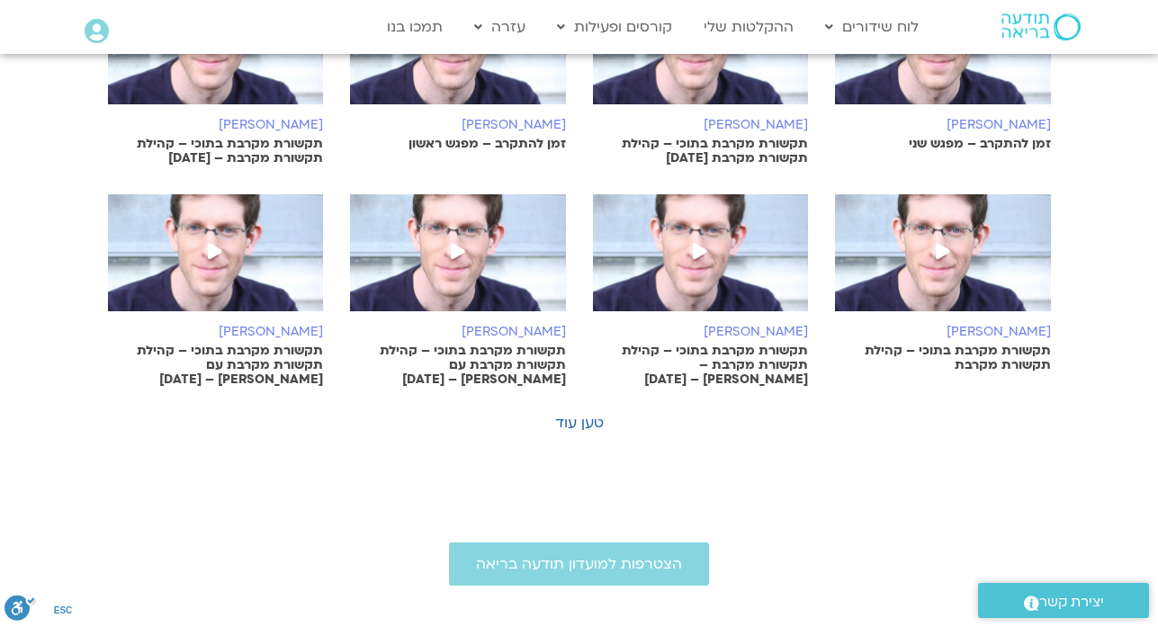
scroll to position [1123, 0]
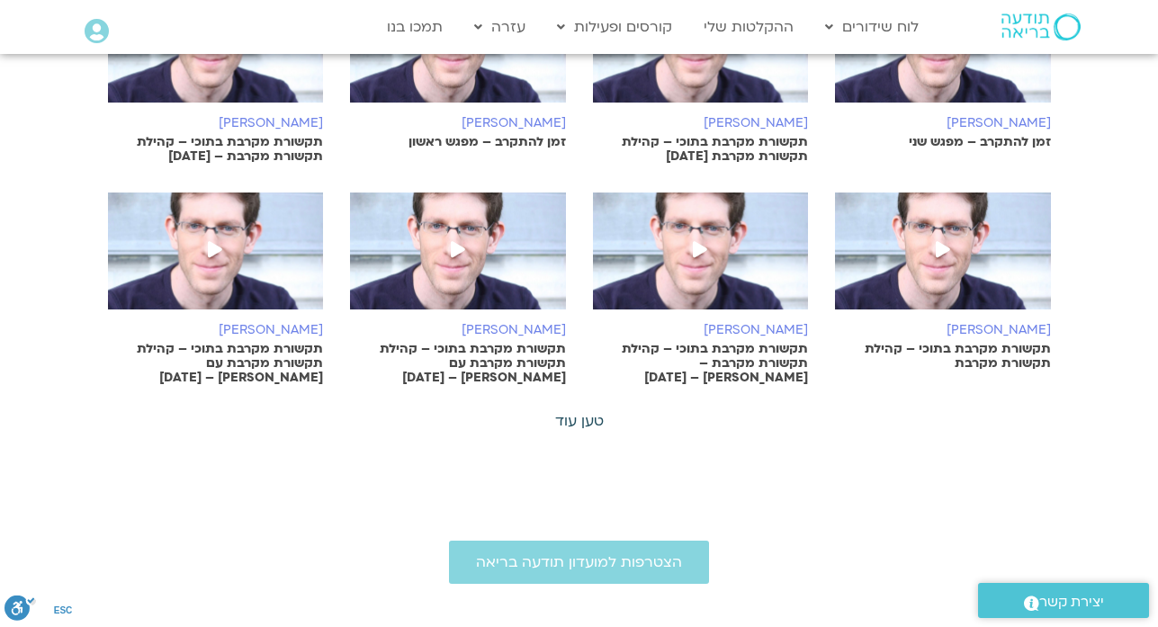
click at [574, 428] on link "טען עוד" at bounding box center [579, 421] width 49 height 20
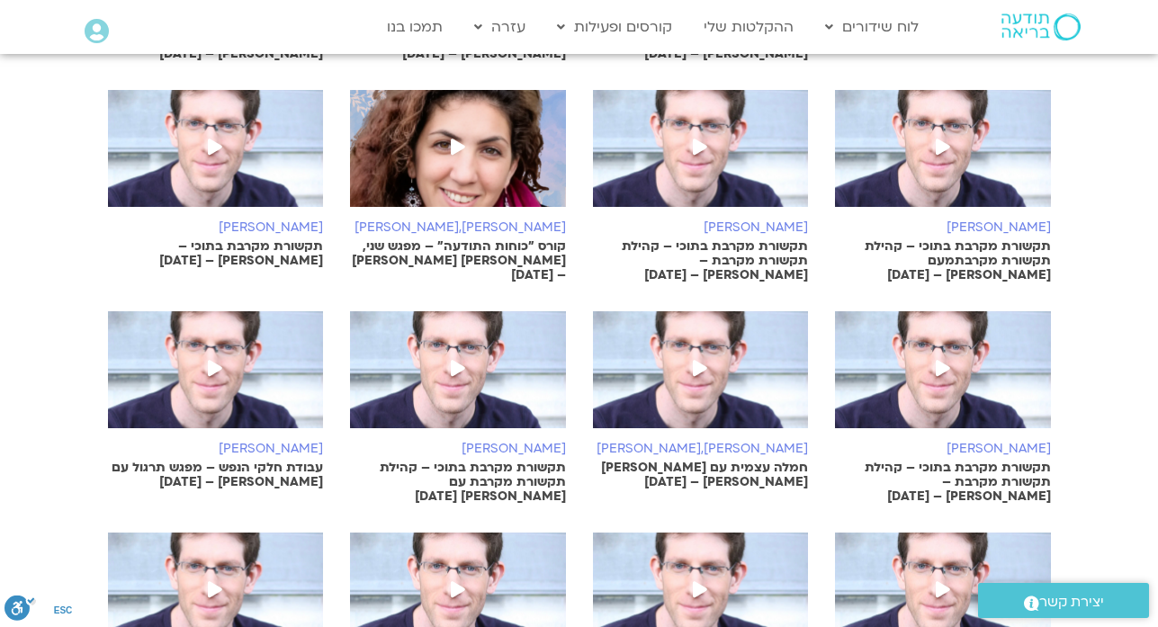
scroll to position [1590, 0]
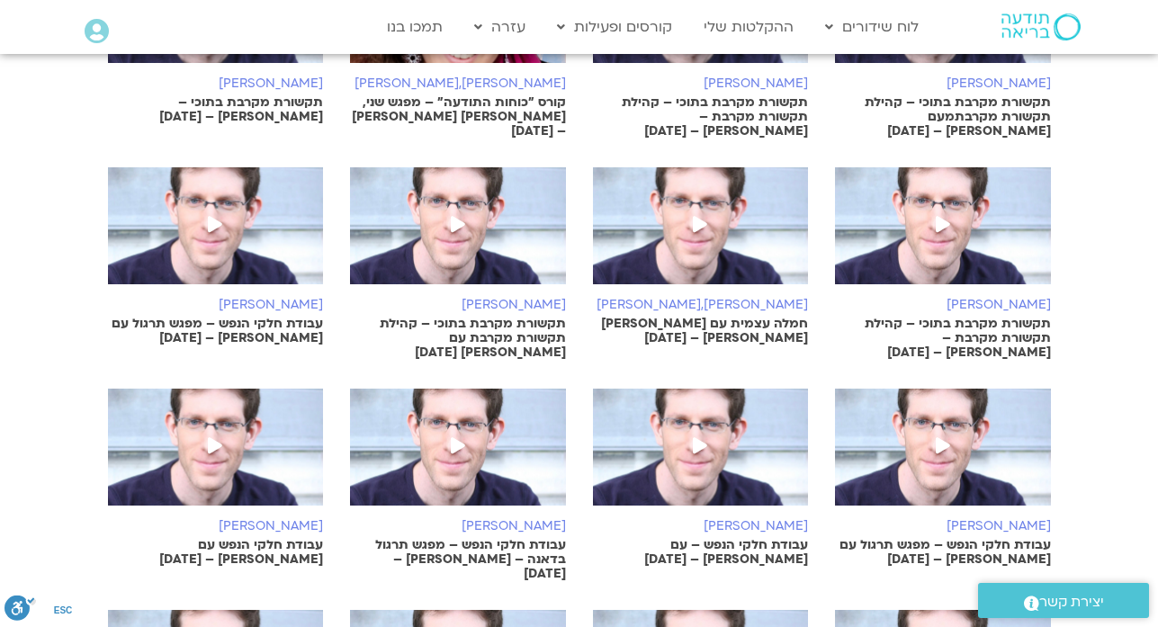
click at [243, 269] on img at bounding box center [216, 234] width 216 height 135
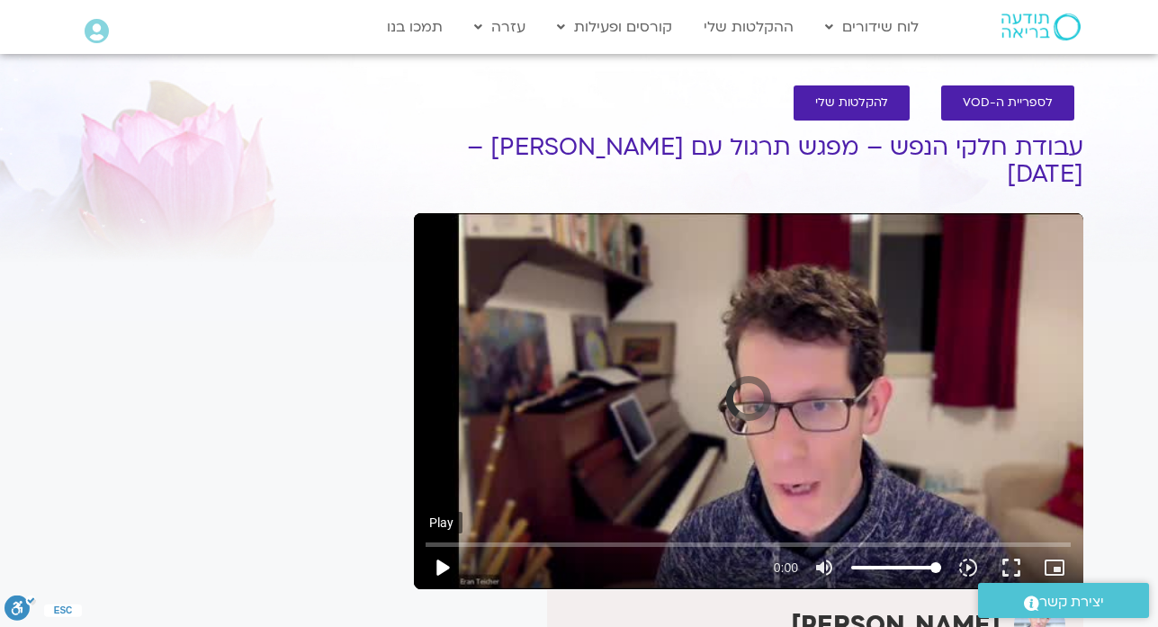
click at [443, 546] on button "play_arrow" at bounding box center [441, 567] width 43 height 43
type input "180.581271"
